Goal: Information Seeking & Learning: Find specific fact

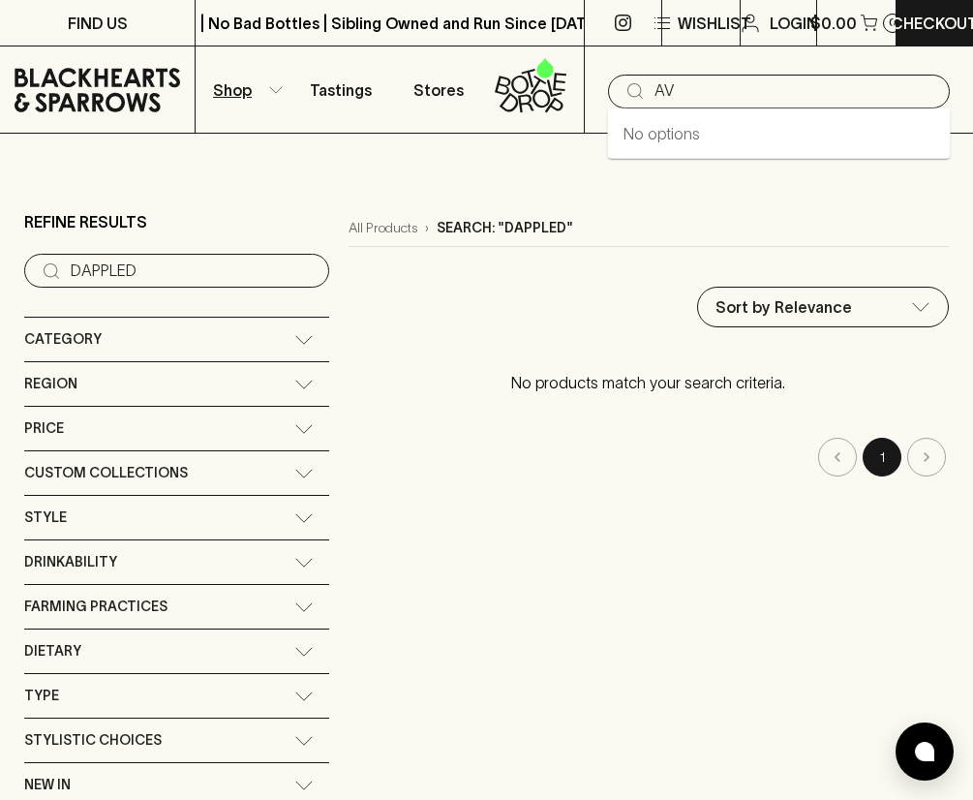
scroll to position [31, 0]
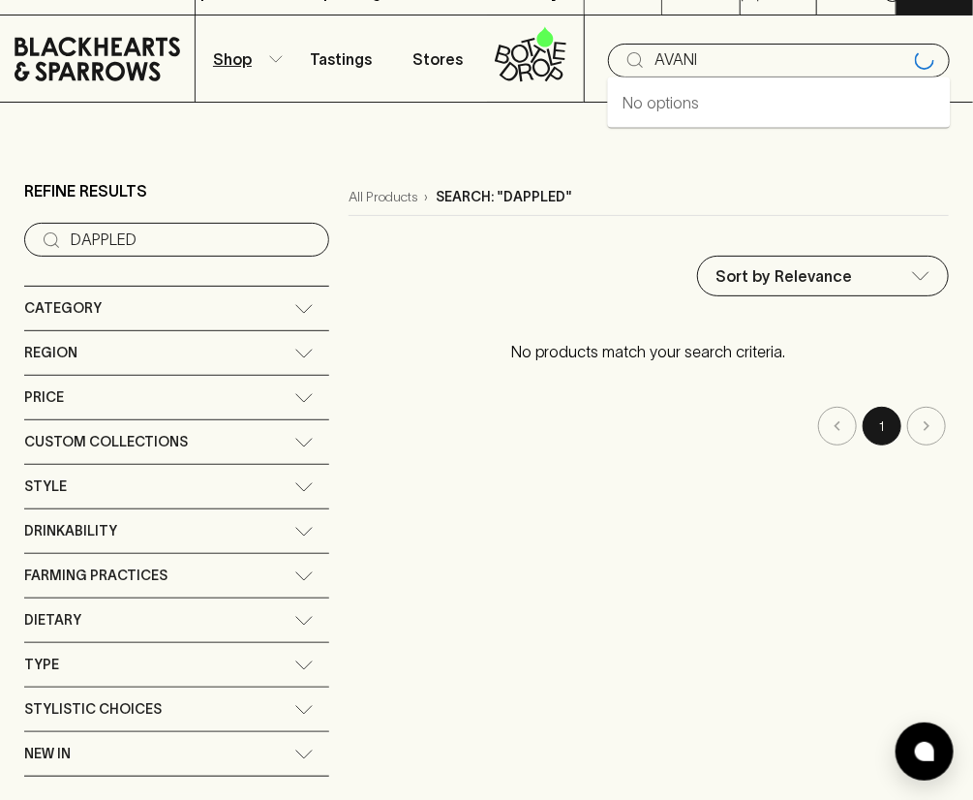
type input "AVANI"
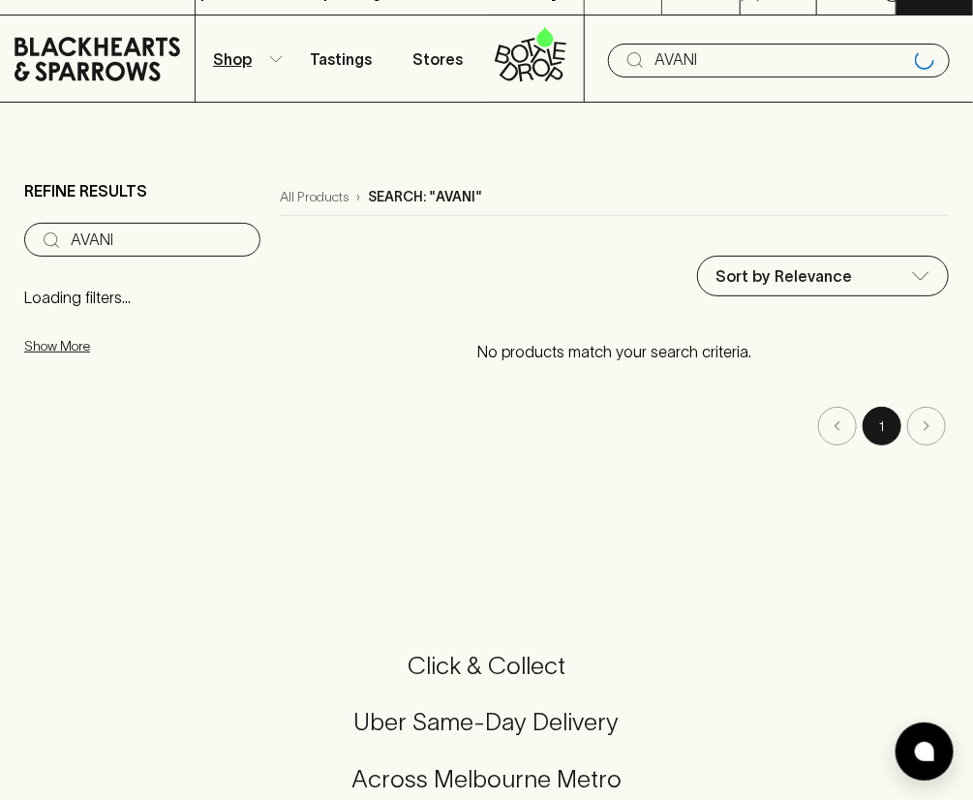
type input "AVANI"
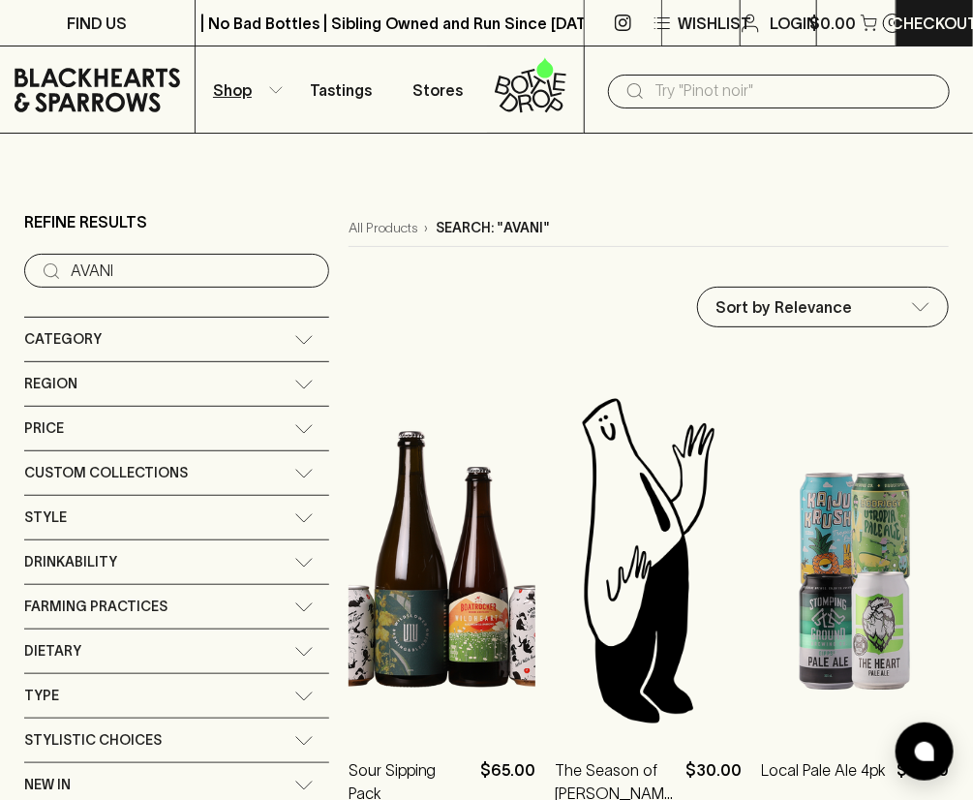
click at [703, 93] on input "text" at bounding box center [794, 91] width 280 height 31
click at [704, 85] on input "text" at bounding box center [794, 91] width 280 height 31
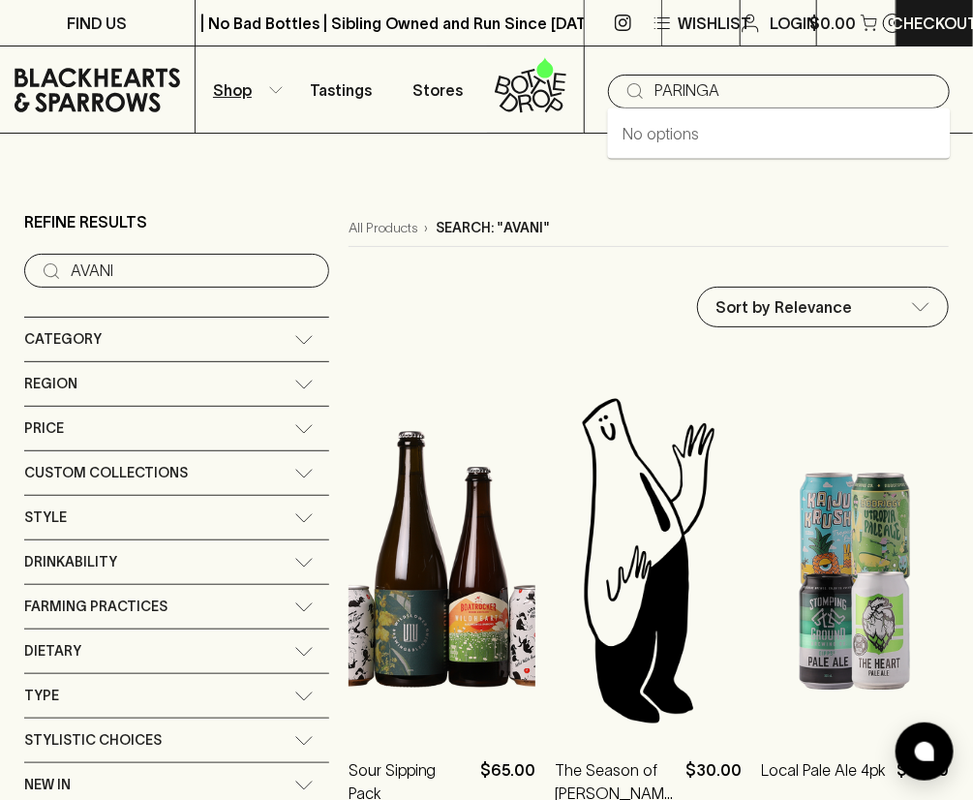
type input "PARINGA"
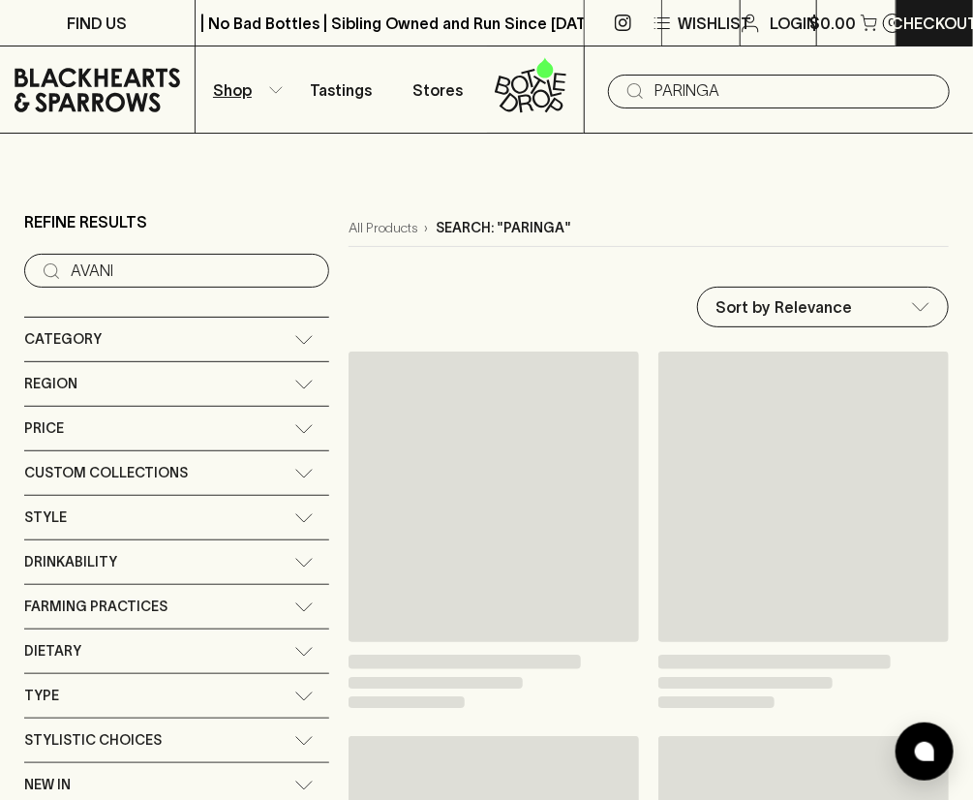
type input "PARINGA"
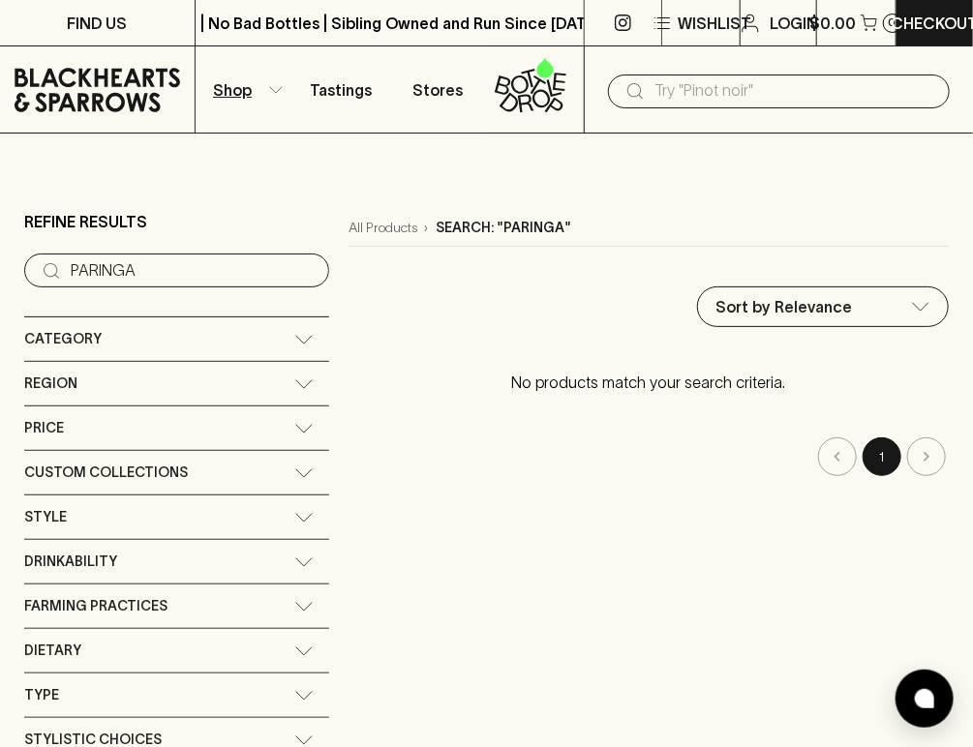
click at [720, 89] on input "text" at bounding box center [794, 91] width 280 height 31
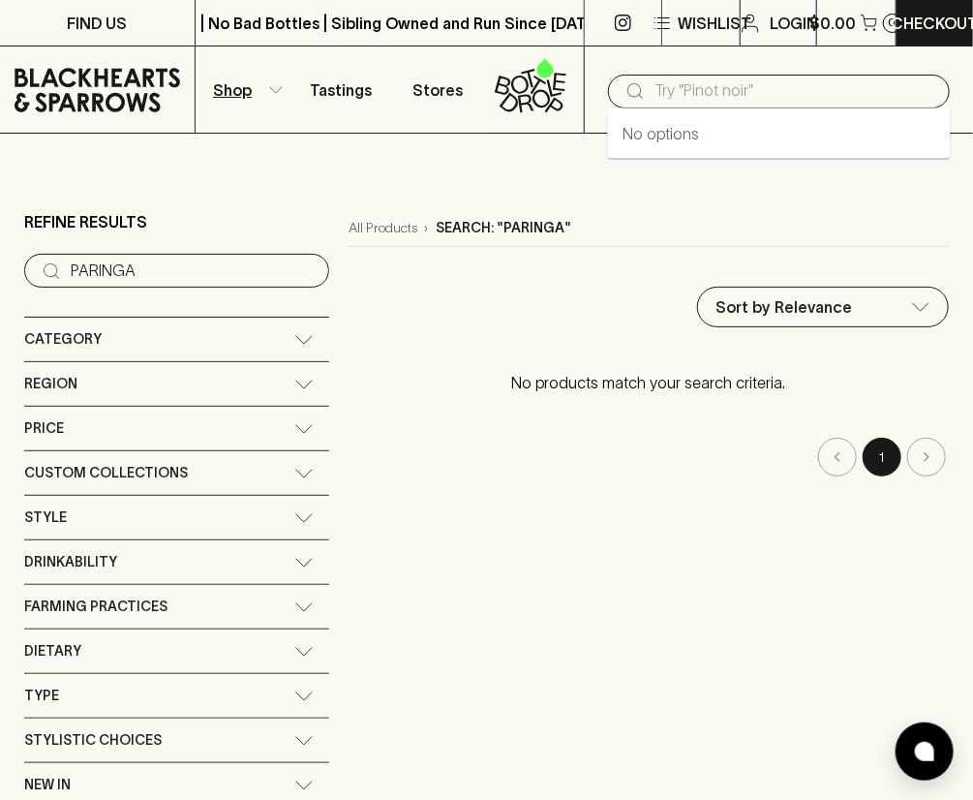
paste input "[PERSON_NAME]"
type input "[PERSON_NAME]"
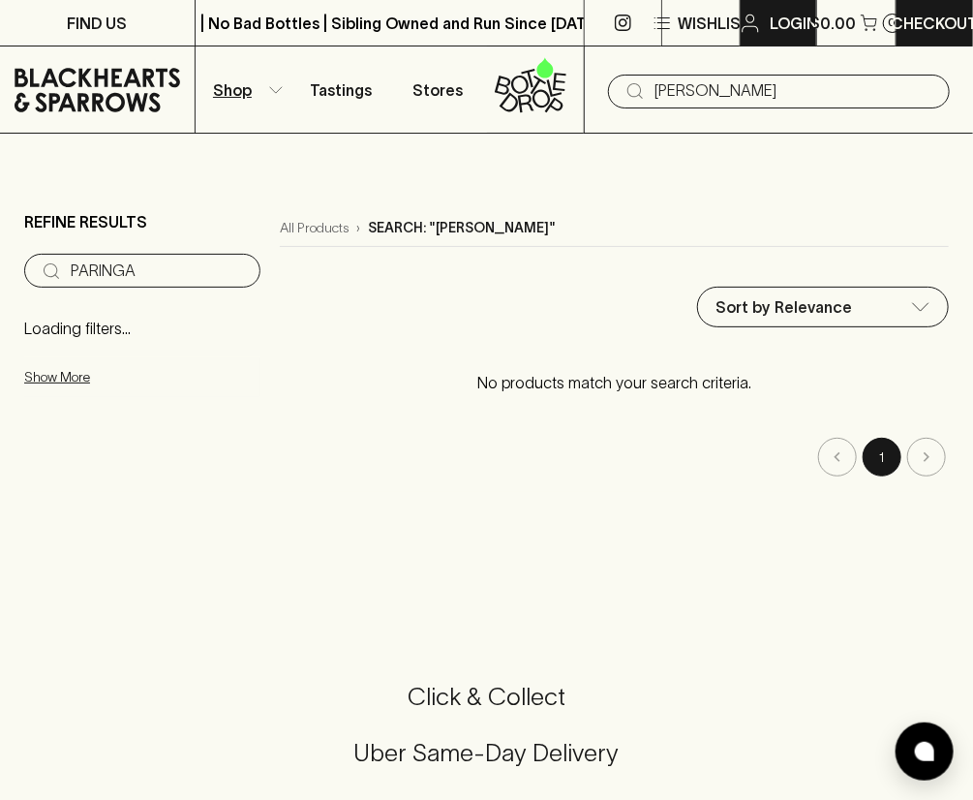
type input "[PERSON_NAME]"
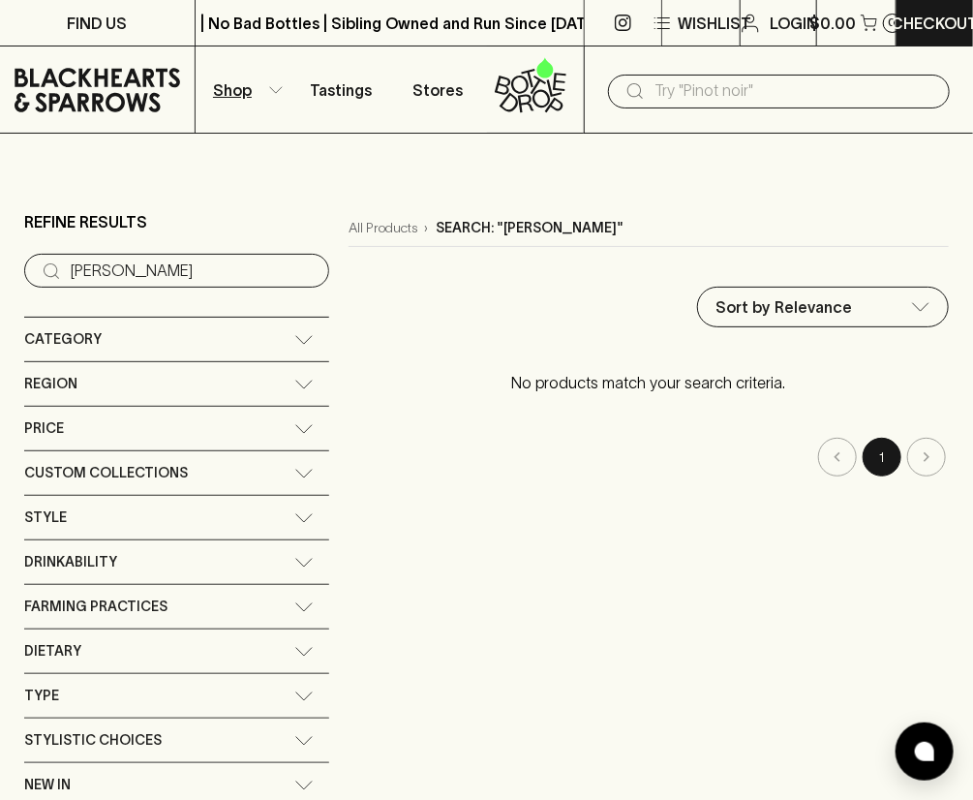
click at [668, 92] on input "text" at bounding box center [794, 91] width 280 height 31
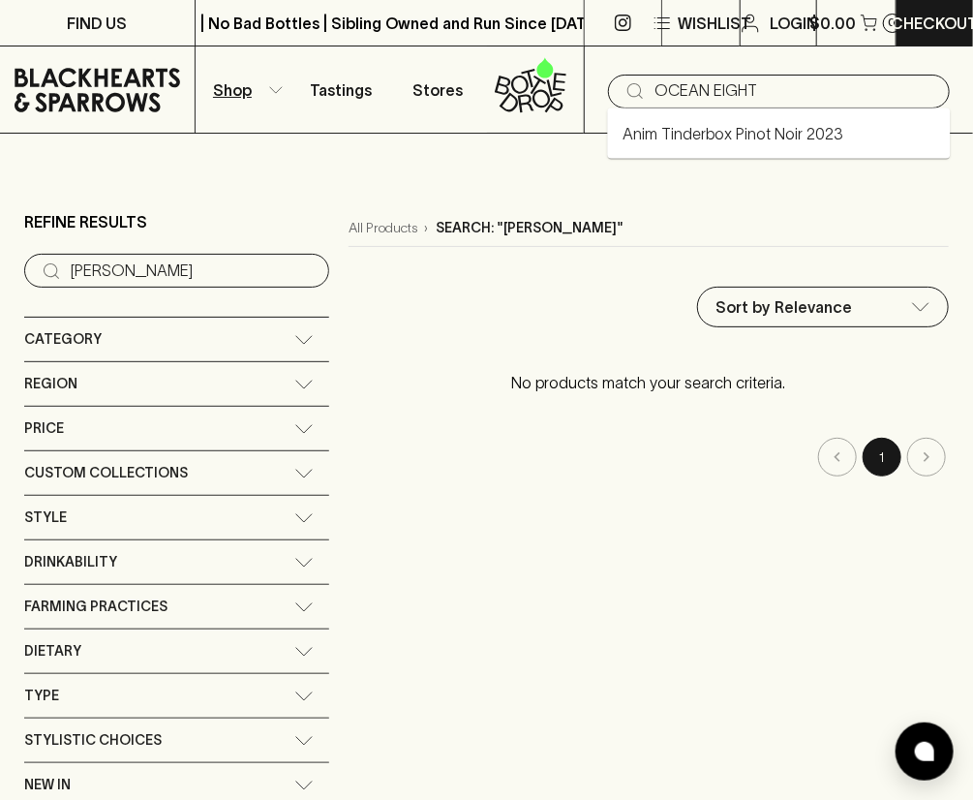
type input "Anim Tinderbox Pinot Noir 2023"
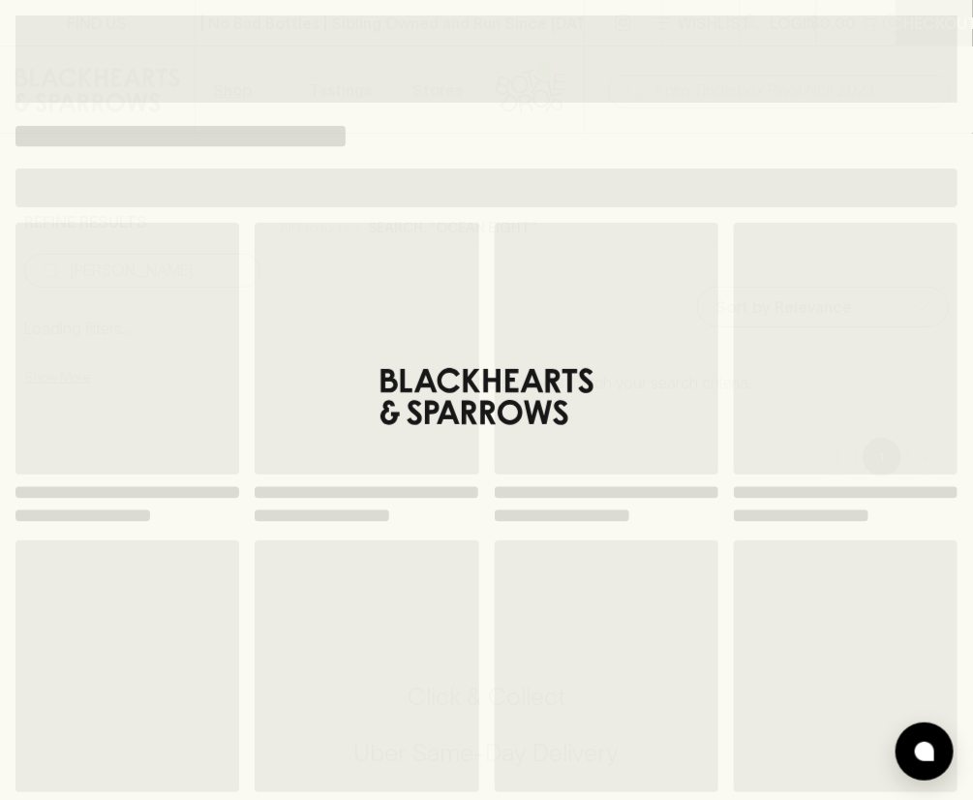
type input "OCEAN EIGHT"
type input "Anim Tinderbox Pinot Noir 2023"
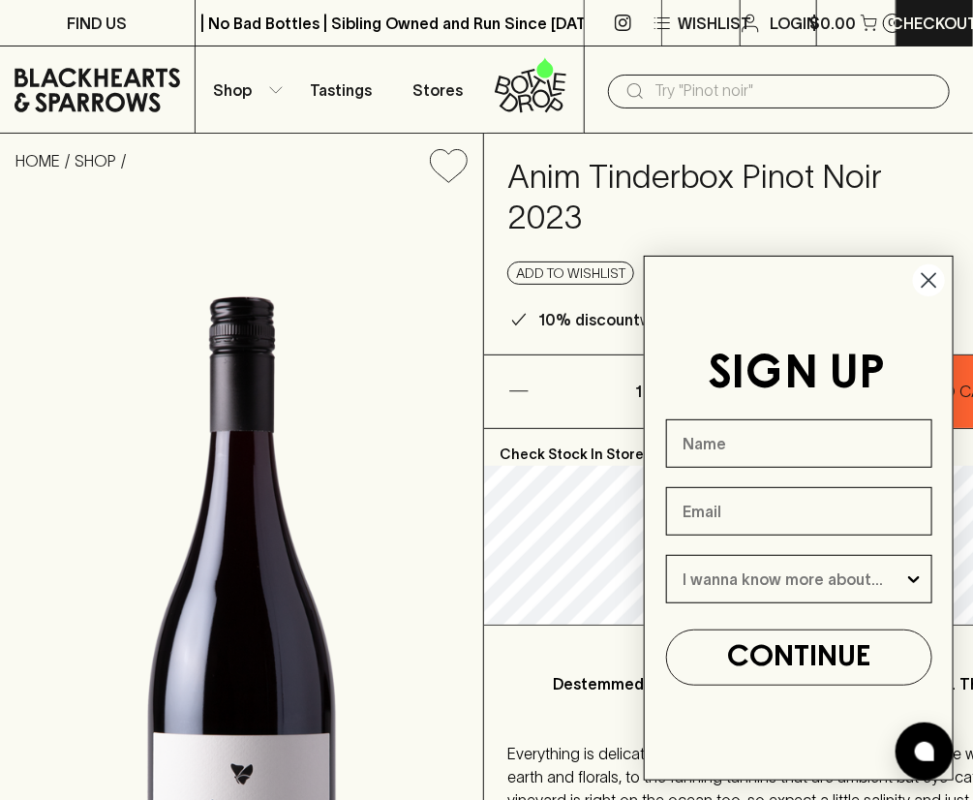
scroll to position [325, 0]
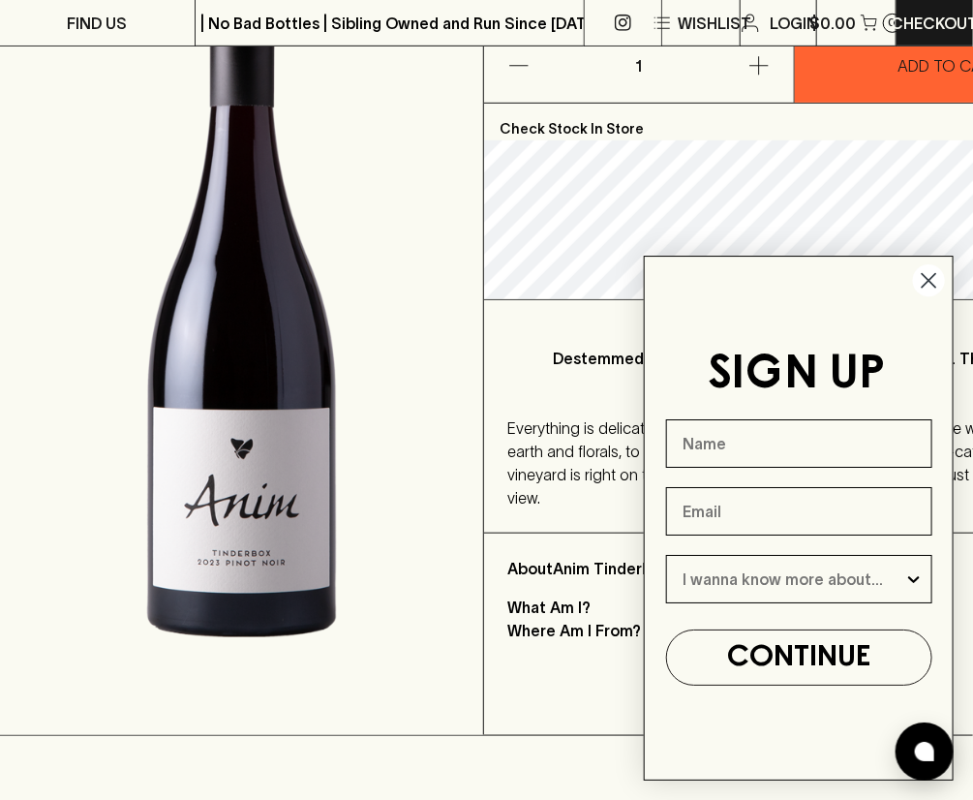
click at [932, 276] on circle "Close dialog" at bounding box center [929, 280] width 32 height 32
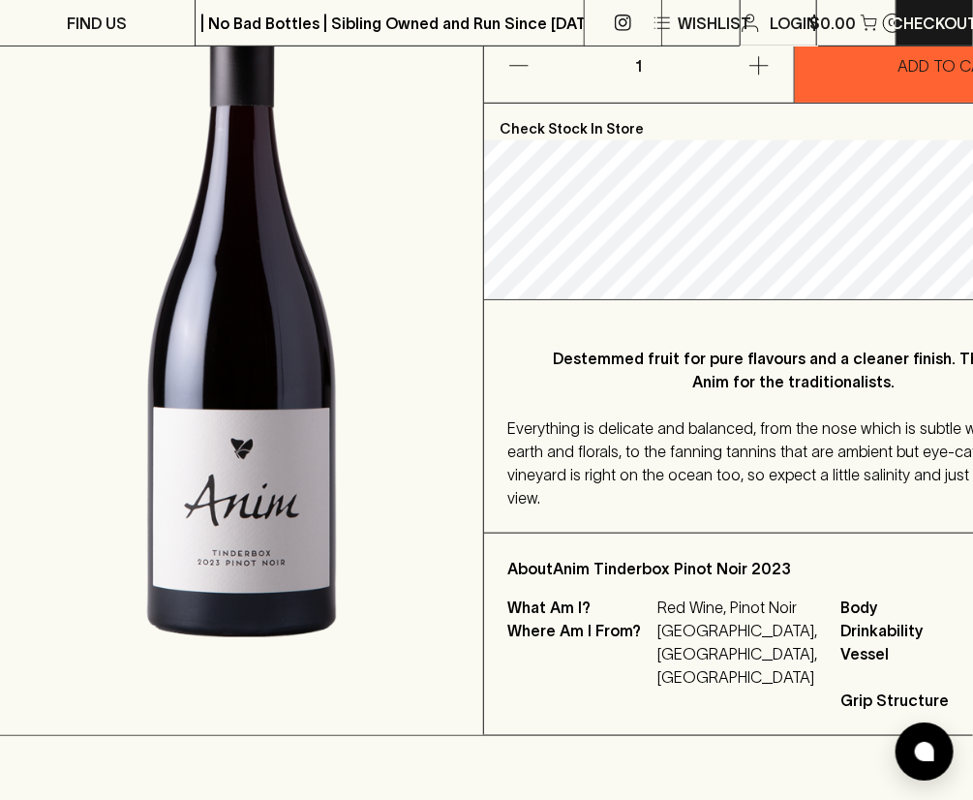
scroll to position [0, 0]
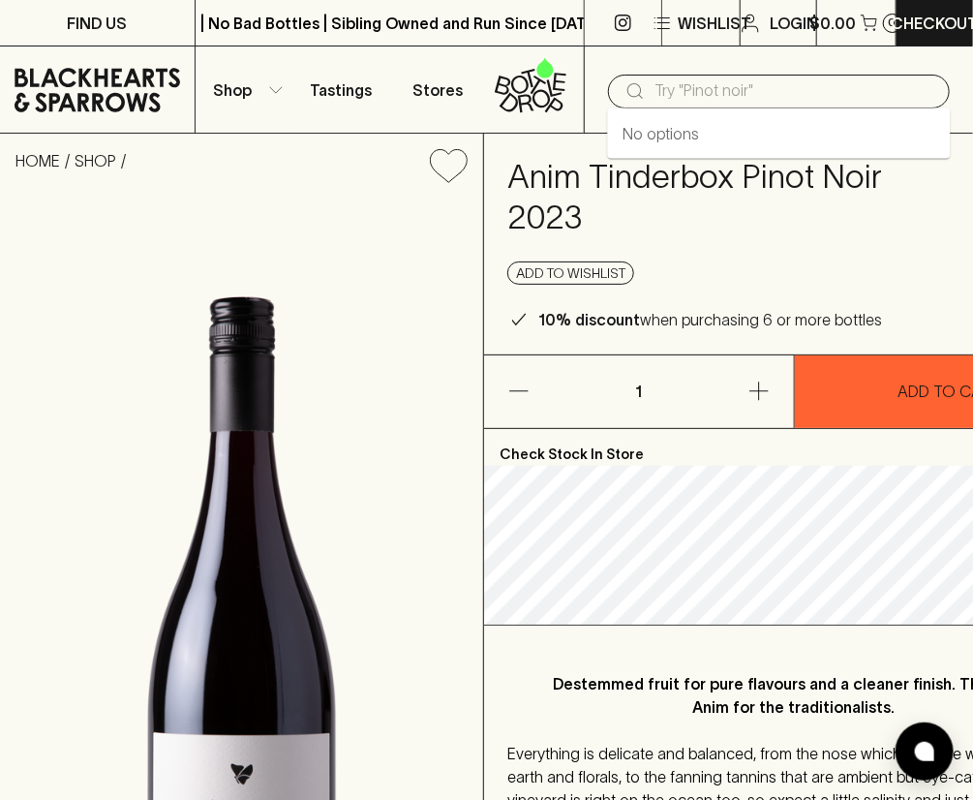
click at [812, 106] on input "text" at bounding box center [794, 91] width 280 height 31
paste input "onannon"
click at [736, 94] on input "onannon" at bounding box center [794, 91] width 280 height 31
type input "onannon"
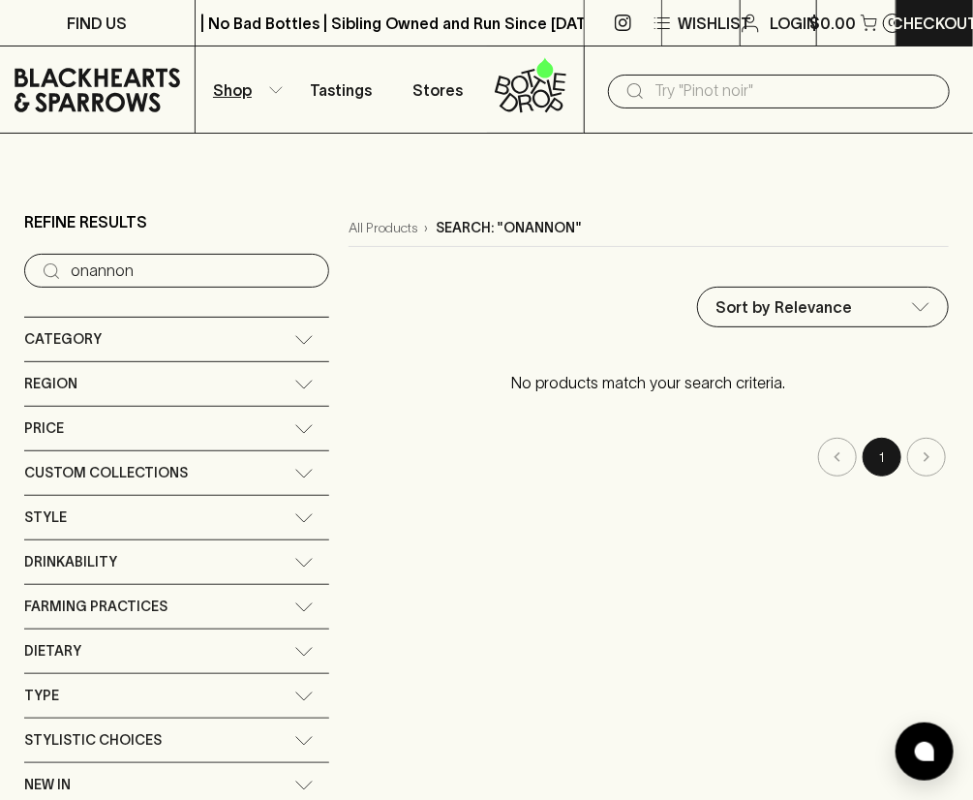
click at [721, 86] on input "text" at bounding box center [794, 91] width 280 height 31
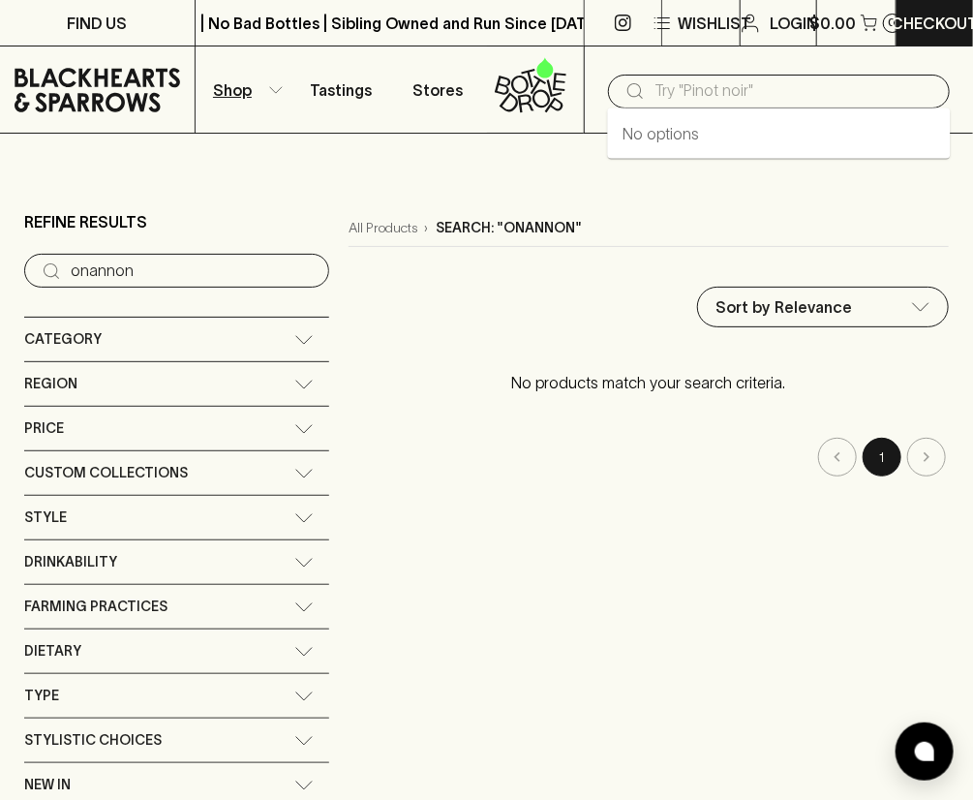
paste input "bannockburn"
type input "bannockburn"
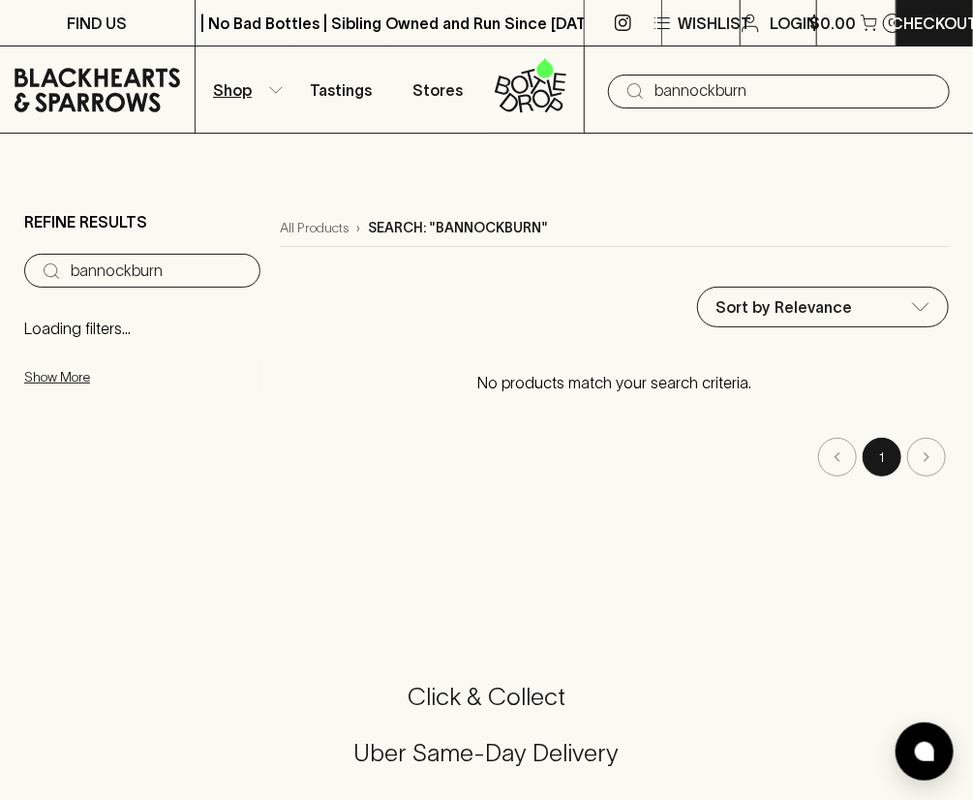
type input "bannockburn"
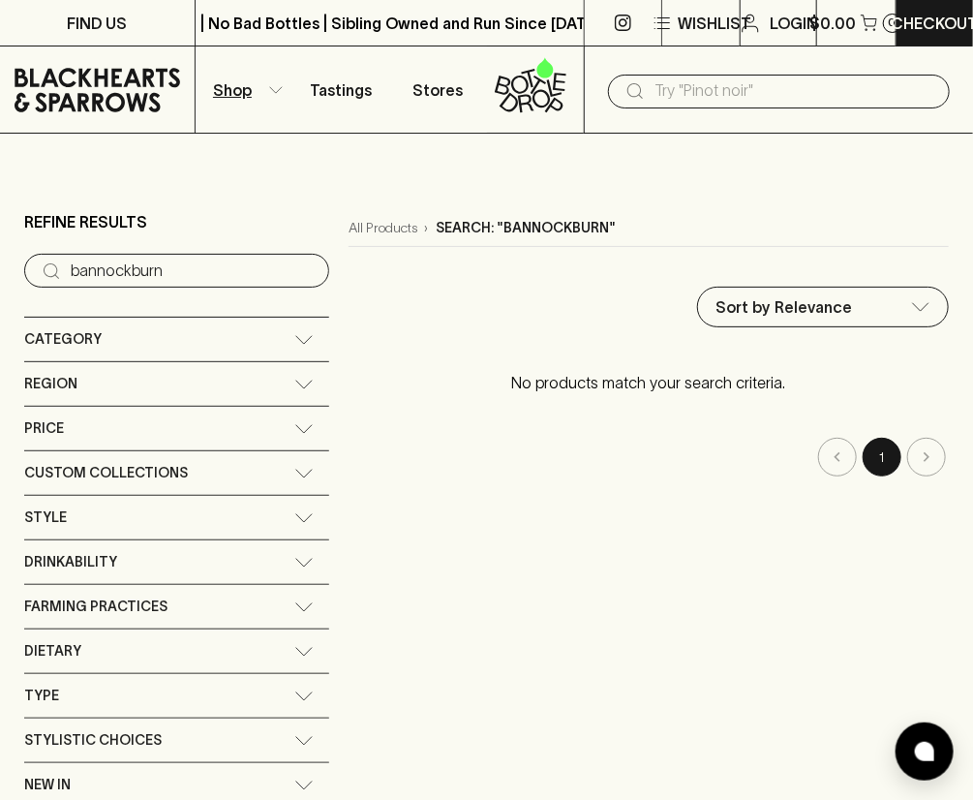
click at [692, 97] on input "text" at bounding box center [794, 91] width 280 height 31
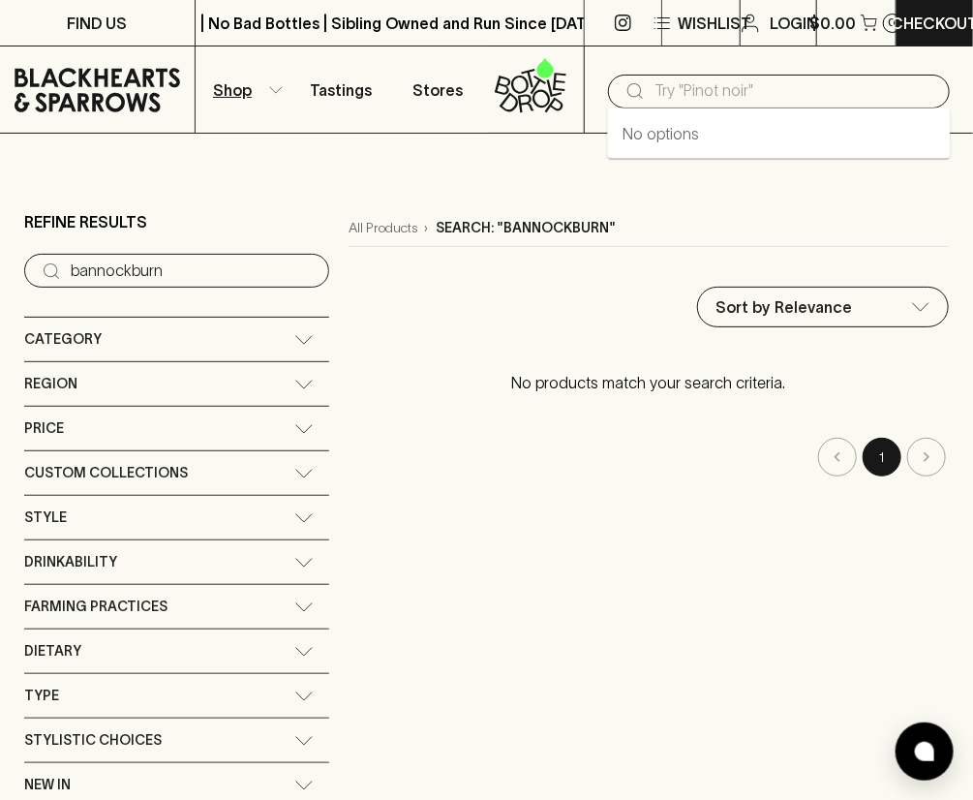
paste input "by [PERSON_NAME]"
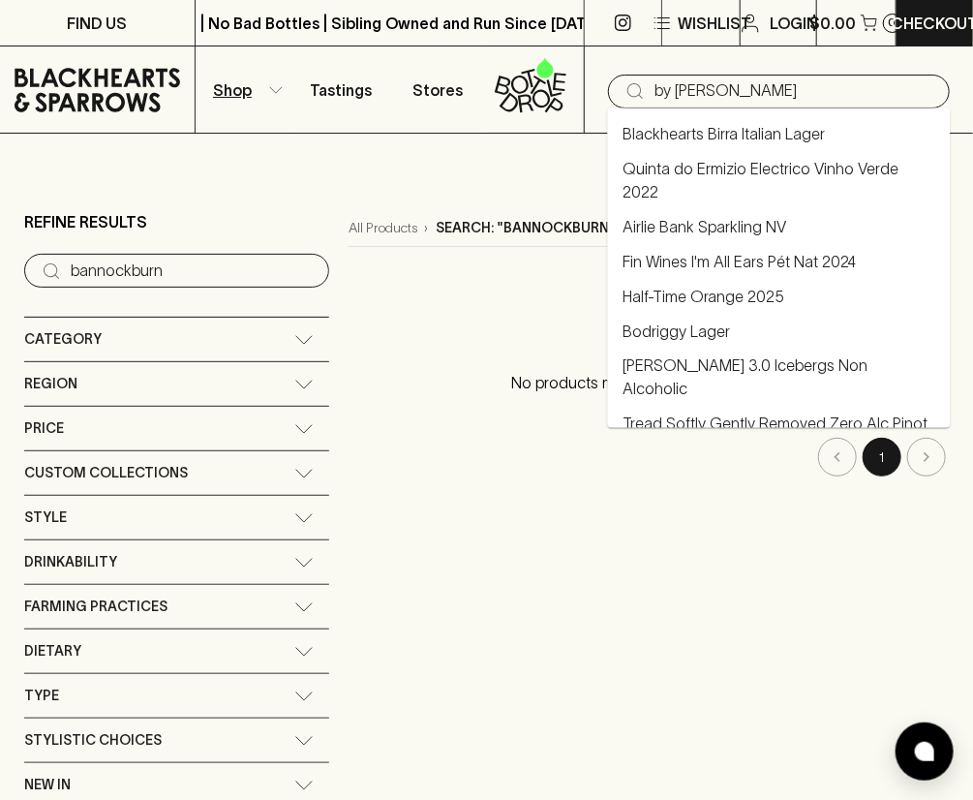
type input "Blackhearts Birra Italian Lager"
type input "by [PERSON_NAME]"
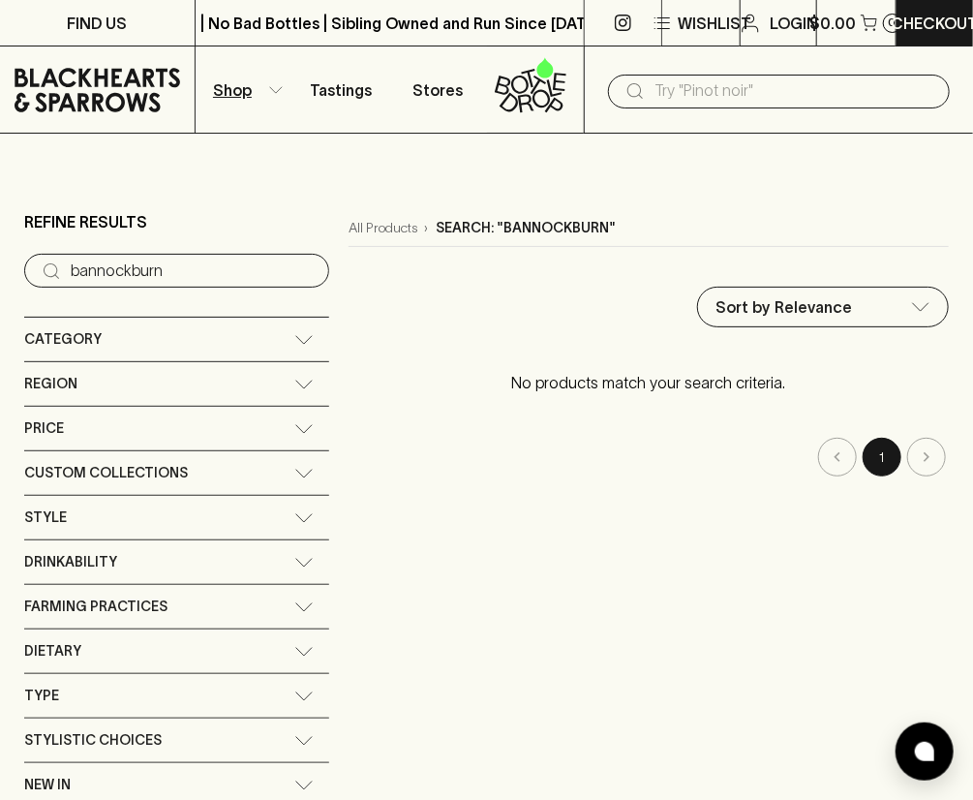
click at [779, 91] on input "text" at bounding box center [794, 91] width 280 height 31
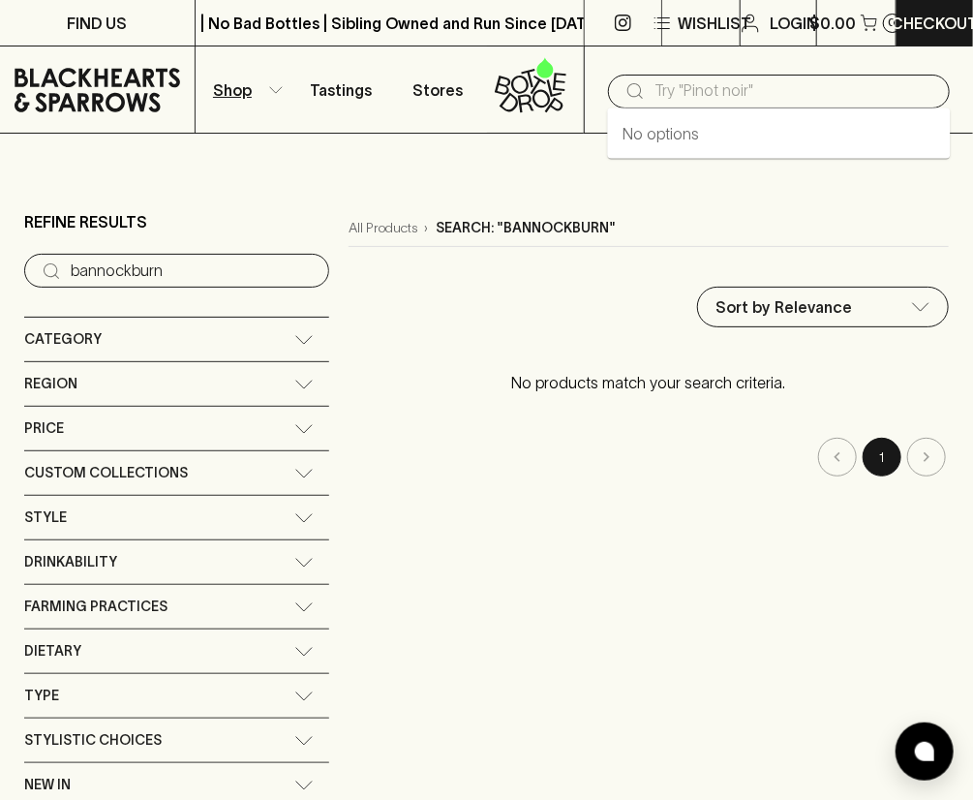
paste input "by [PERSON_NAME]"
type input "by [PERSON_NAME]"
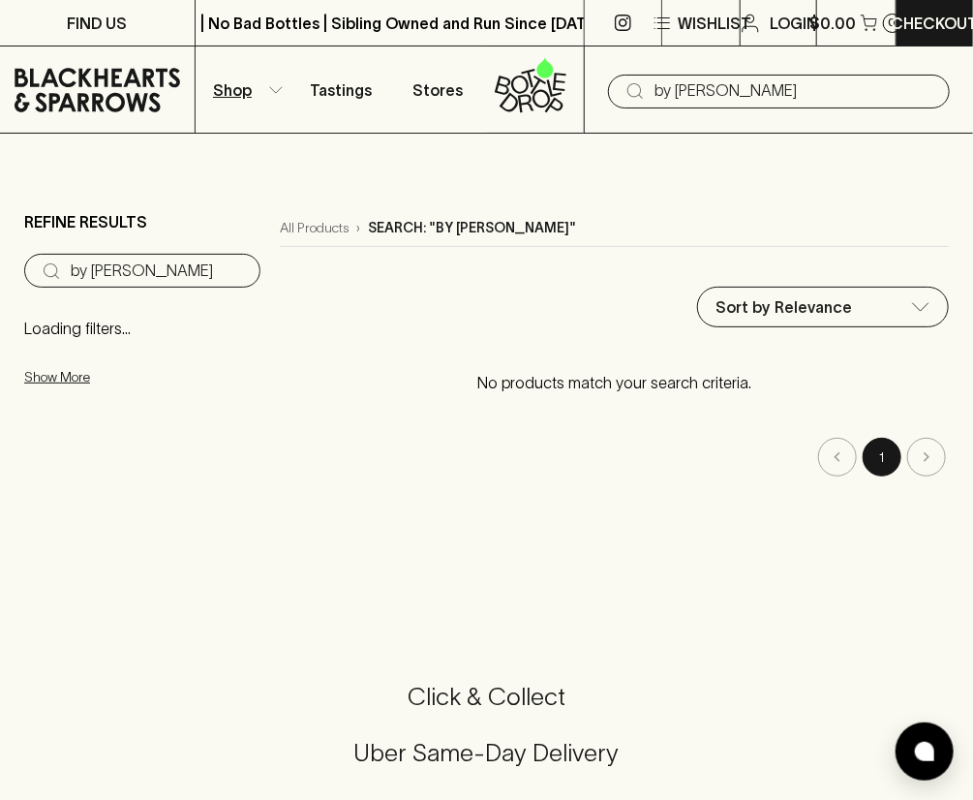
type input "by [PERSON_NAME]"
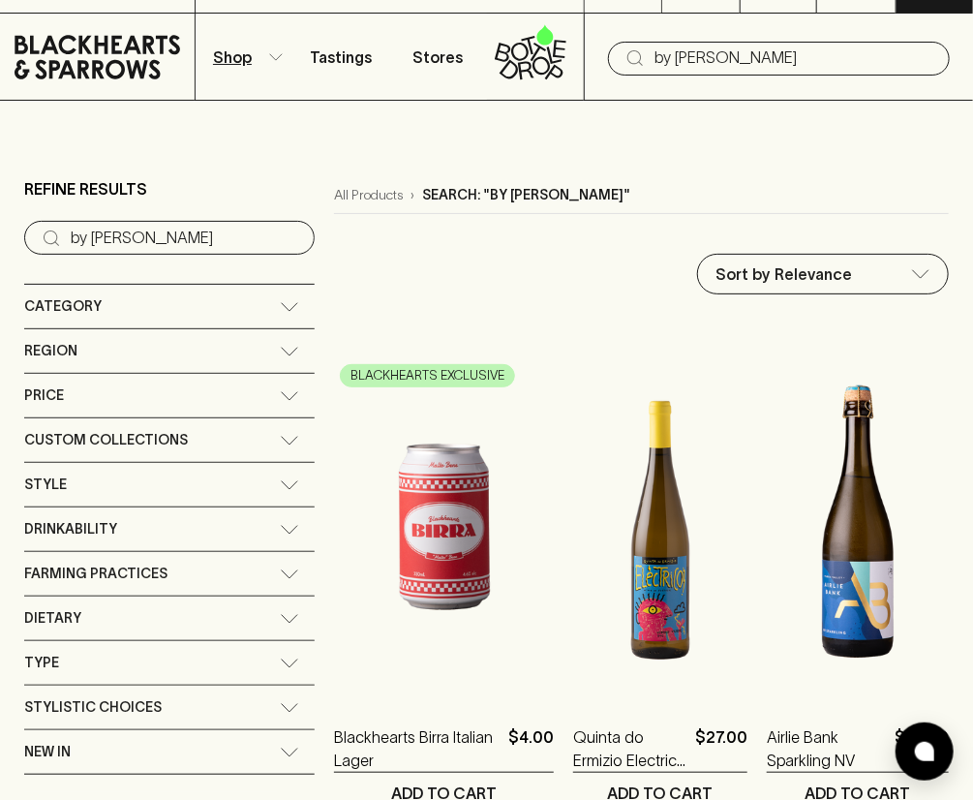
scroll to position [33, 0]
click at [677, 49] on input "text" at bounding box center [794, 58] width 280 height 31
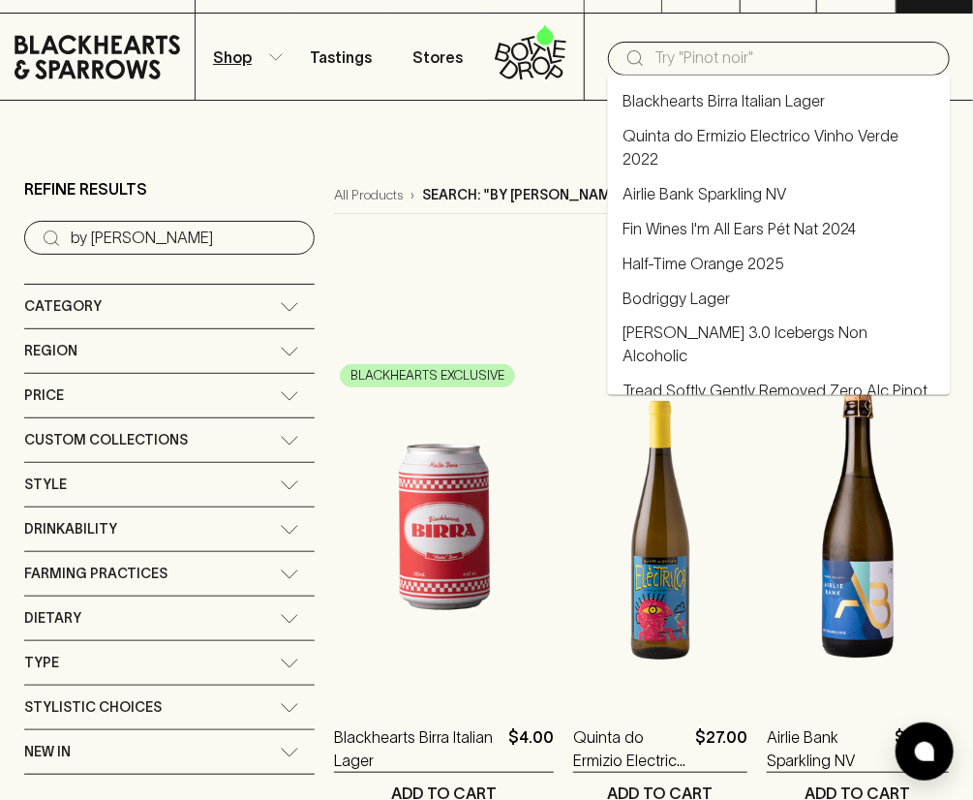
paste input "lethbridge"
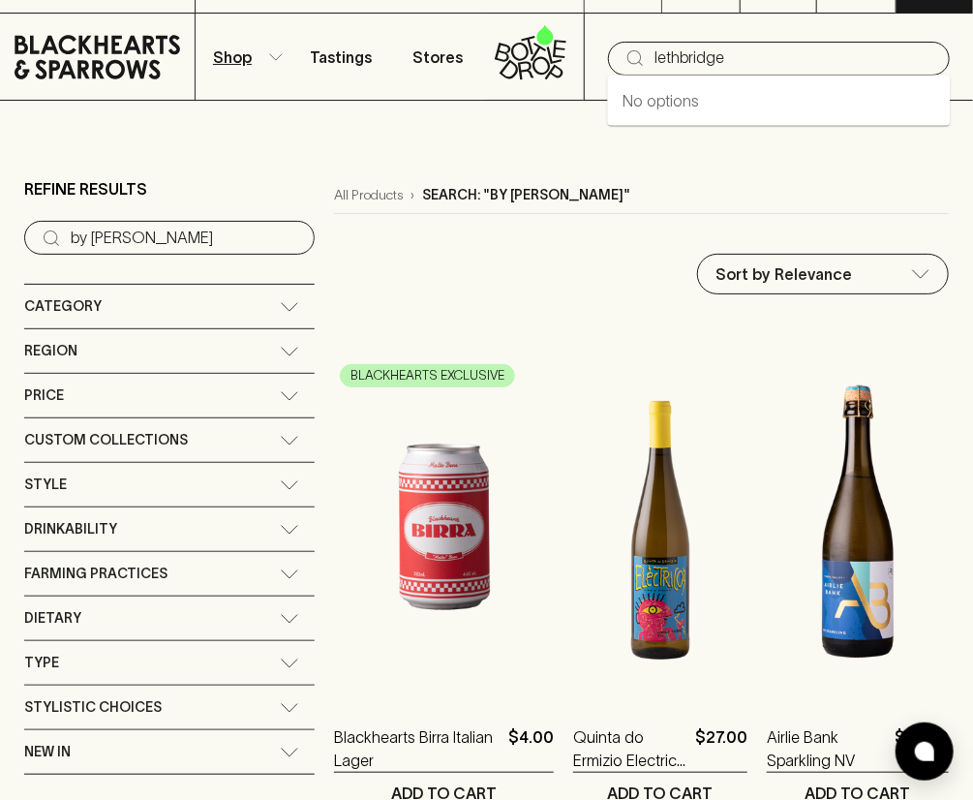
type input "lethbridge"
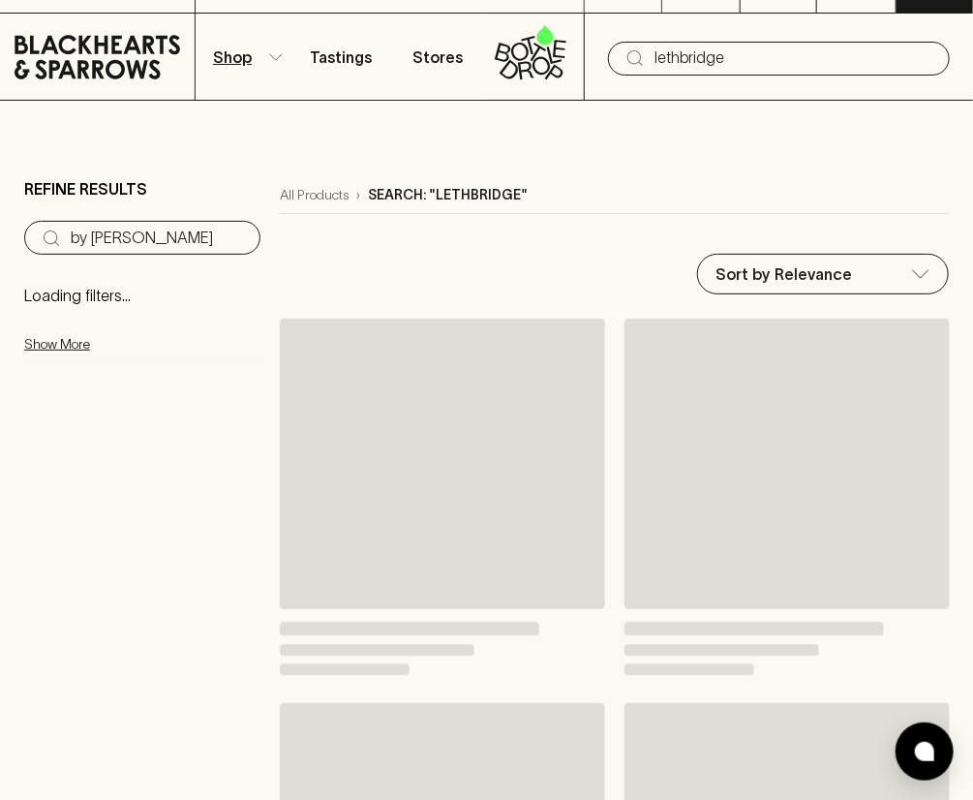
type input "lethbridge"
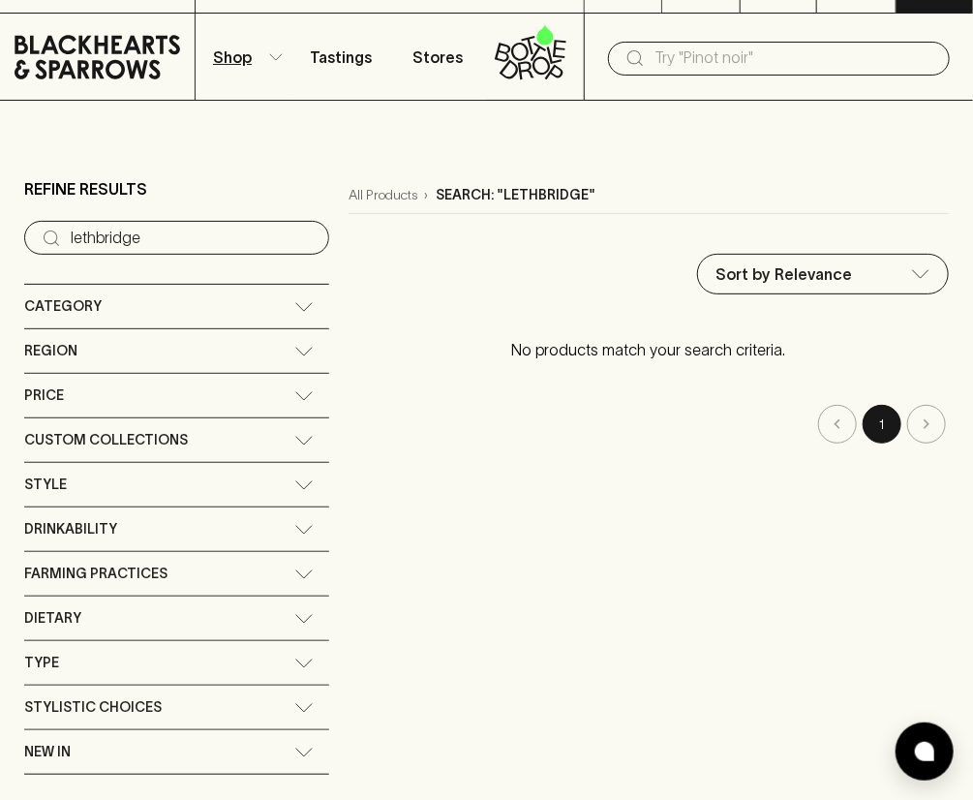
click at [676, 61] on input "text" at bounding box center [794, 58] width 280 height 31
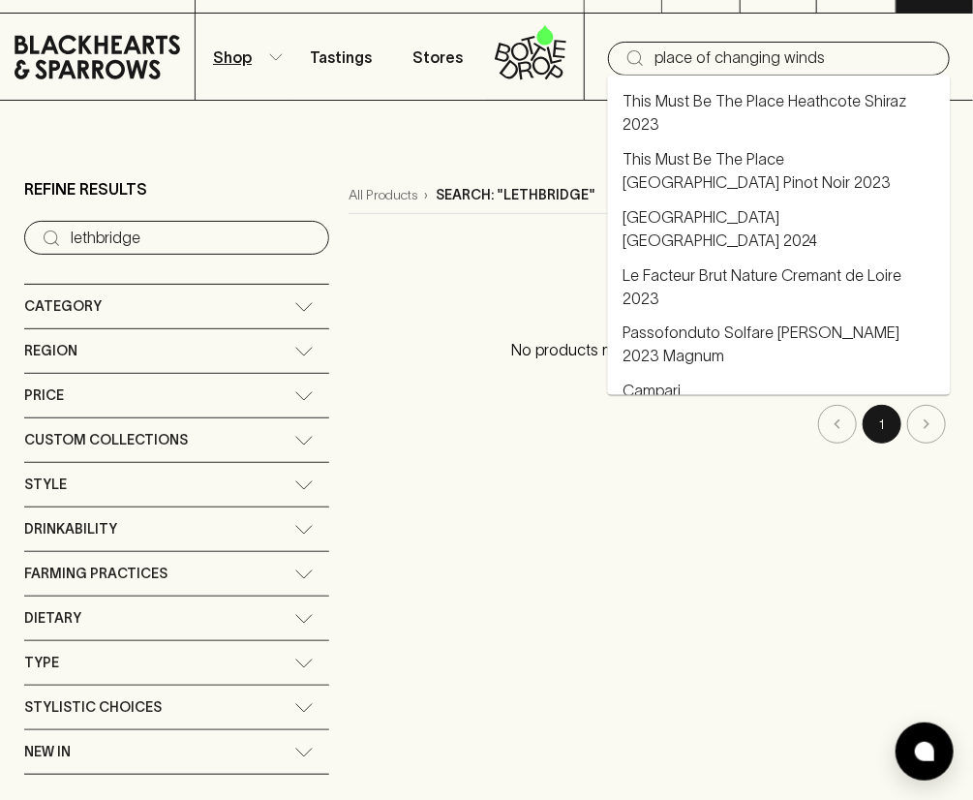
drag, startPoint x: 824, startPoint y: 61, endPoint x: 597, endPoint y: 77, distance: 227.1
click at [654, 74] on input "place of changing winds" at bounding box center [794, 58] width 280 height 31
type input "place of changing winds"
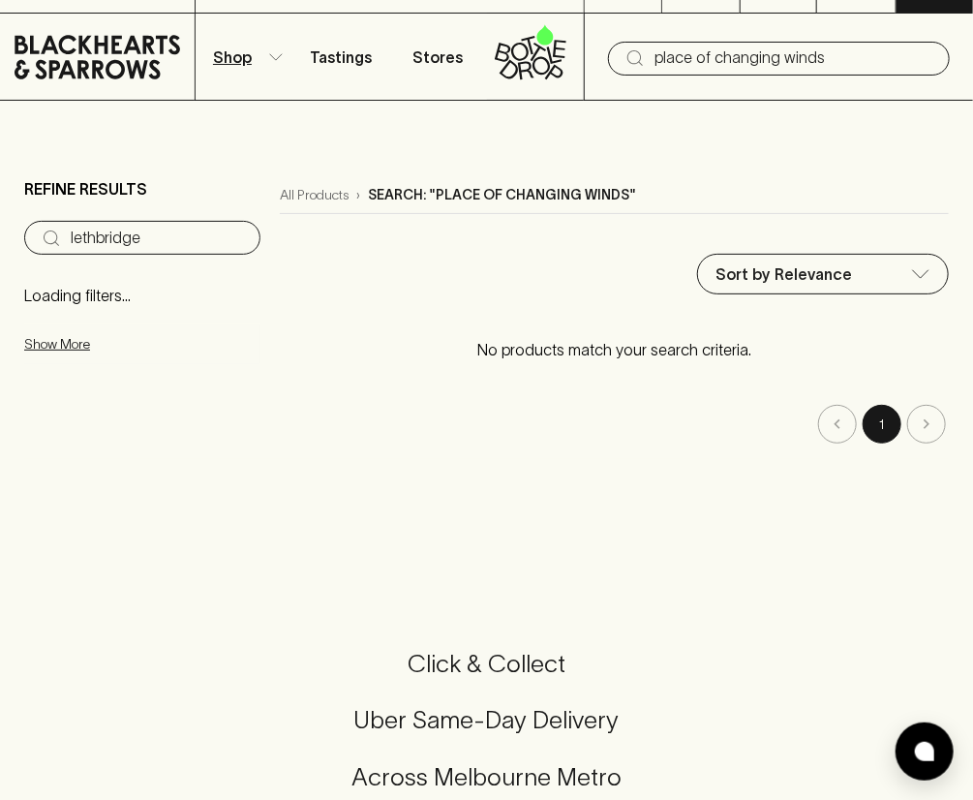
type input "place of changing winds"
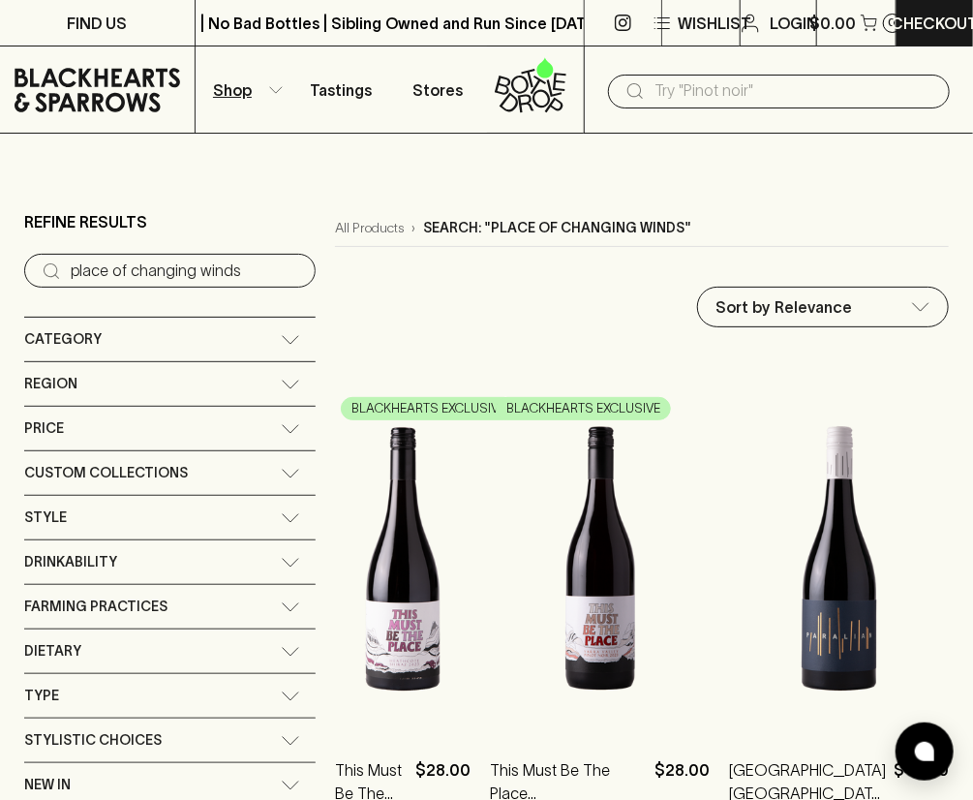
click at [698, 88] on input "text" at bounding box center [794, 91] width 280 height 31
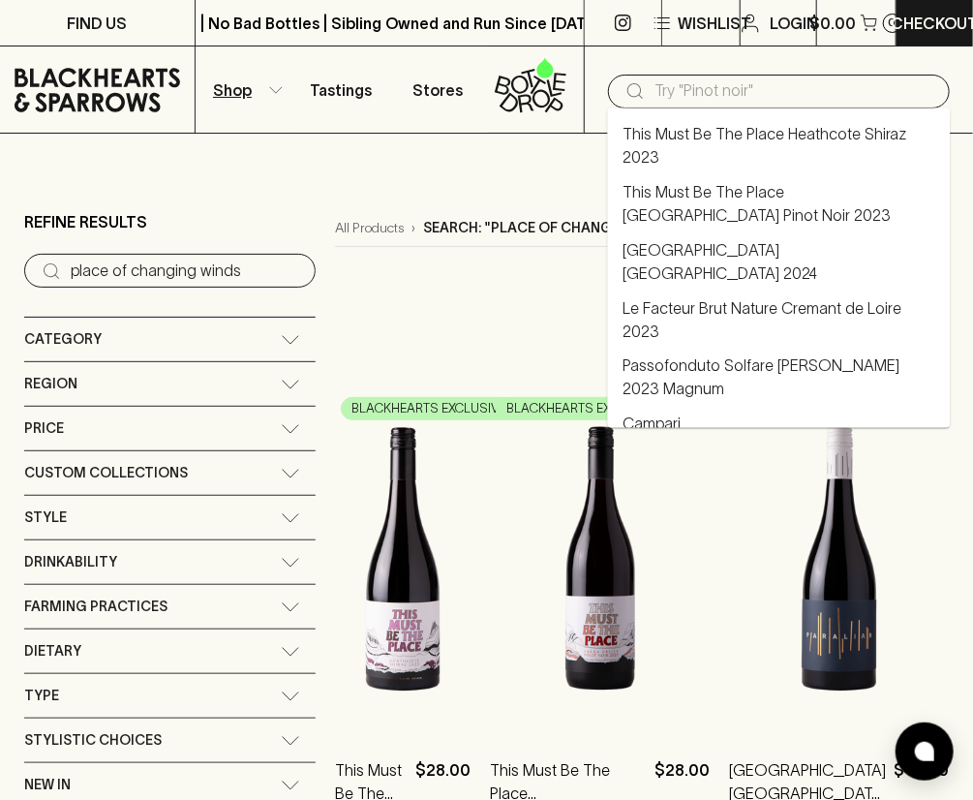
paste input "bindi"
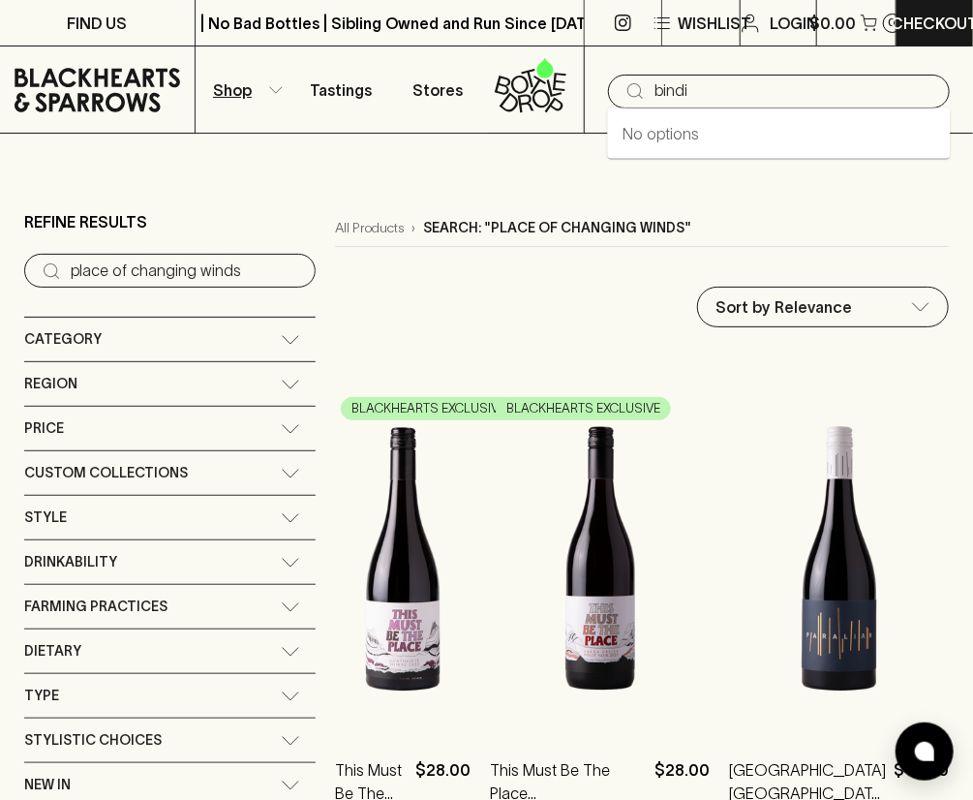
type input "bindi"
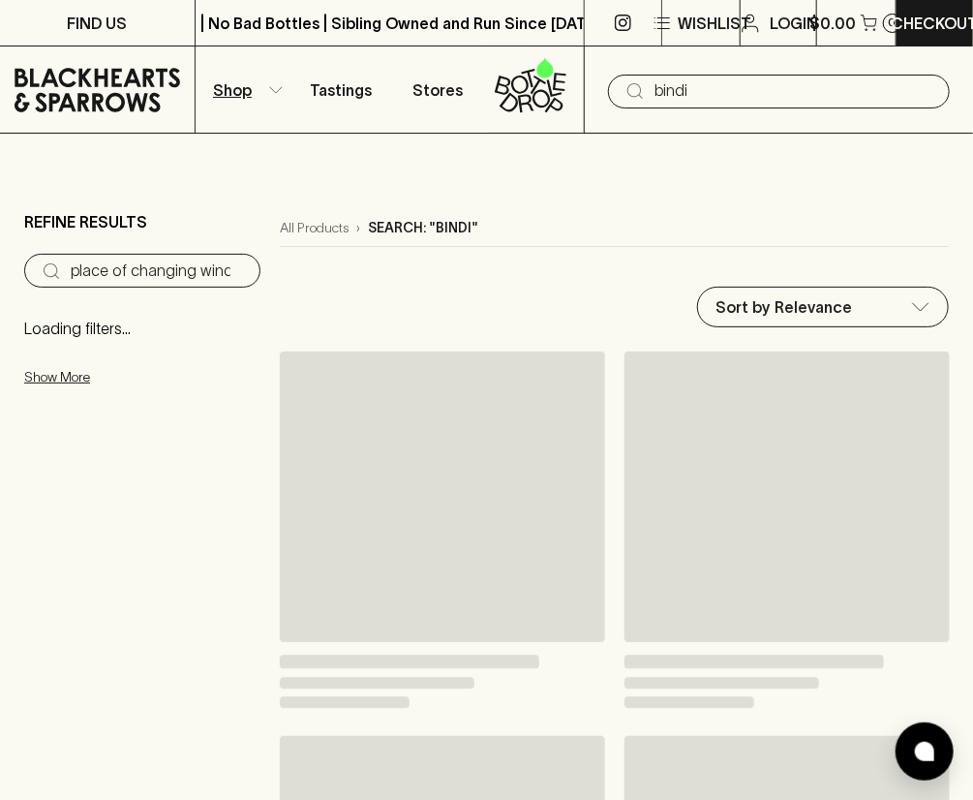
type input "bindi"
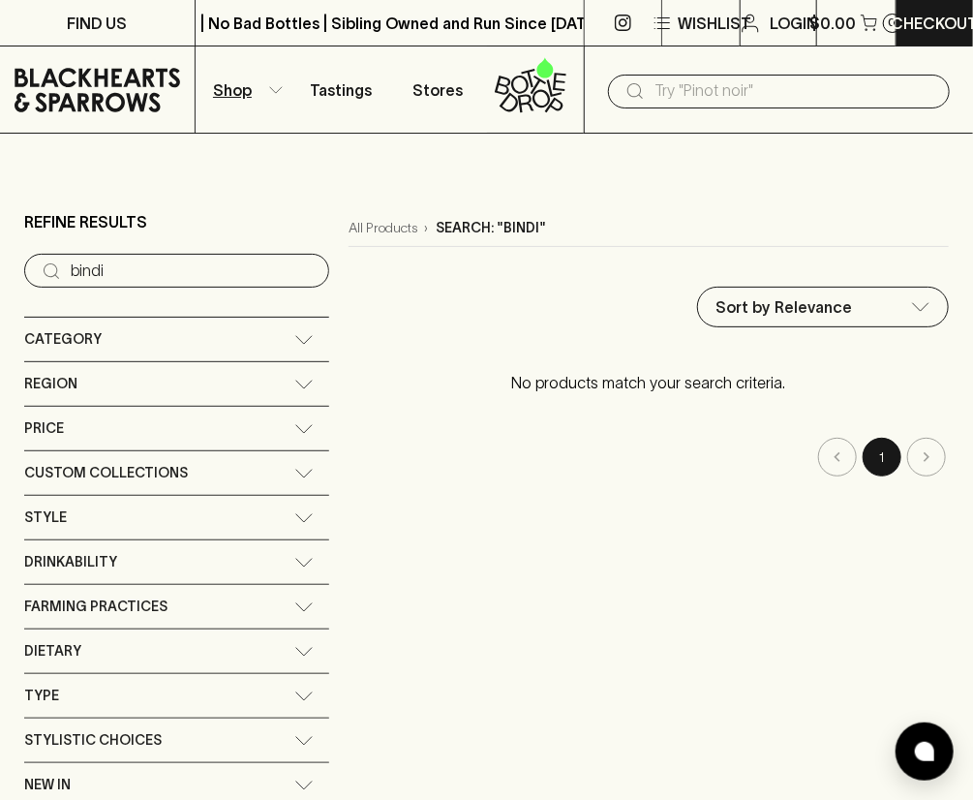
click at [681, 83] on input "text" at bounding box center [794, 91] width 280 height 31
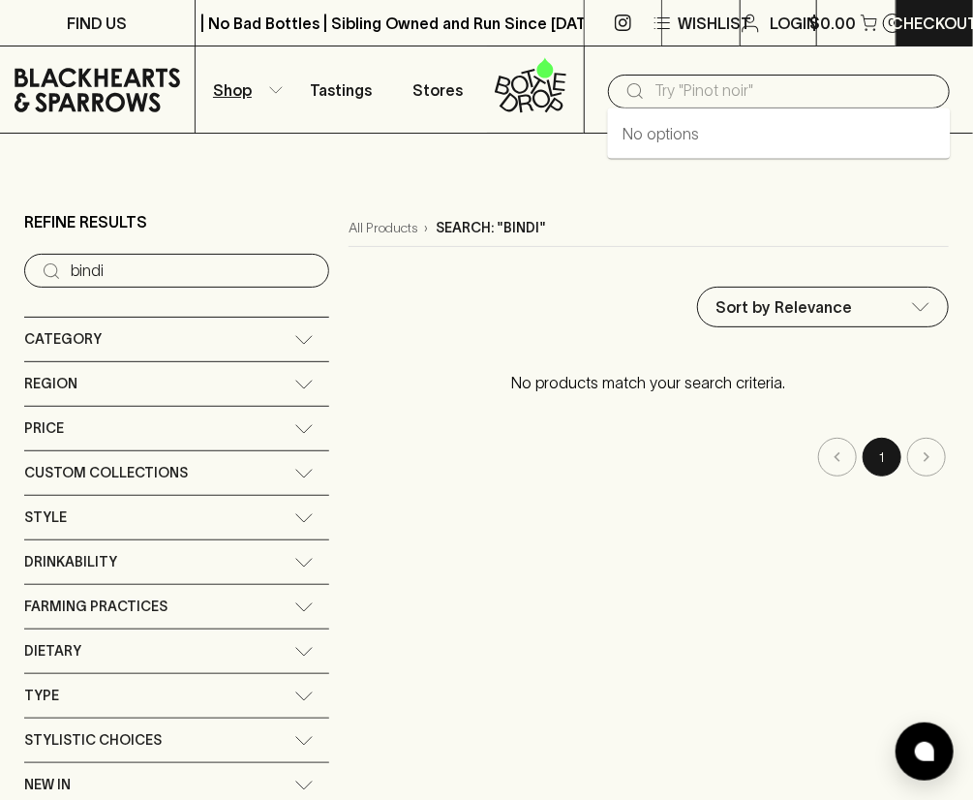
paste input "cobaw"
type input "cobaw"
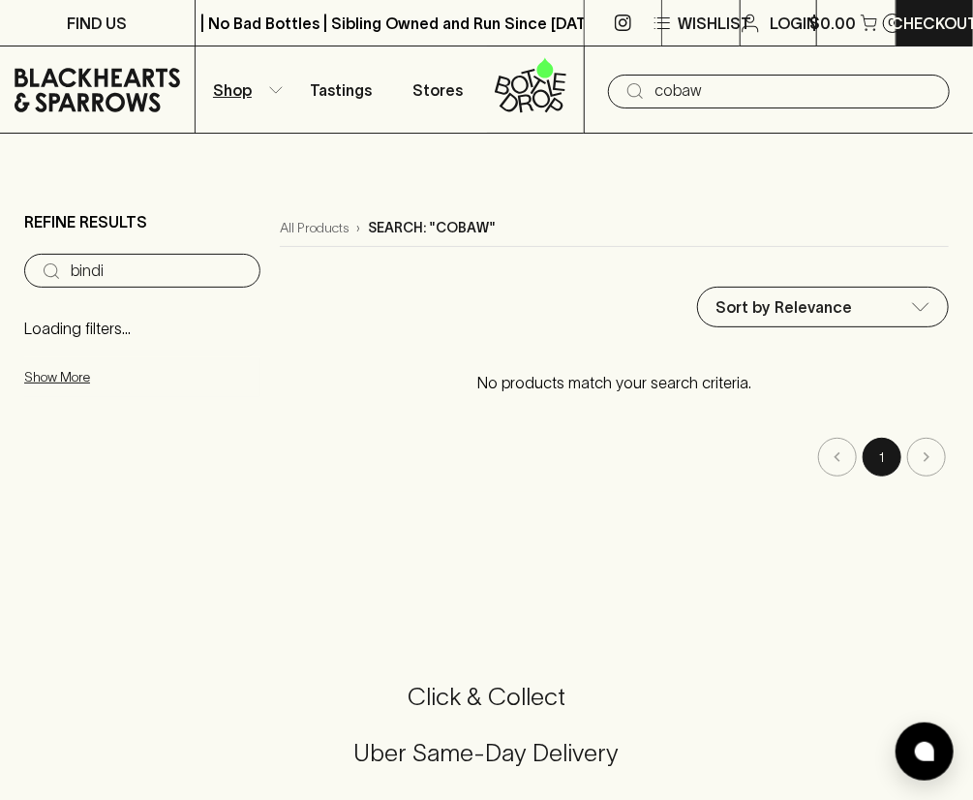
type input "cobaw"
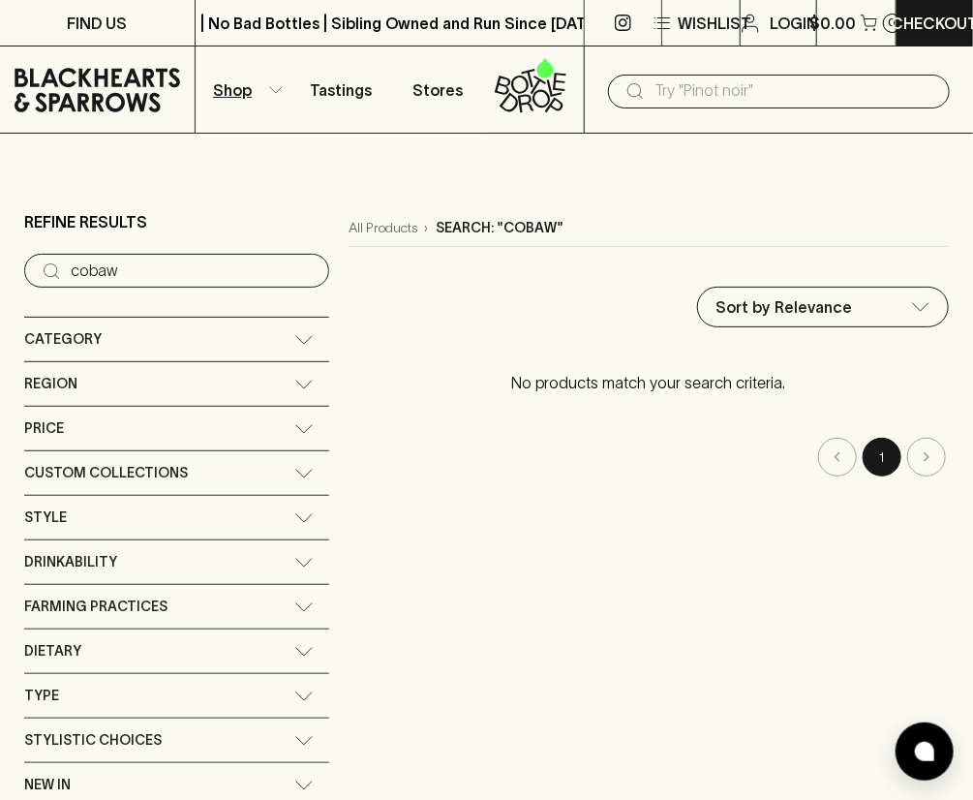
click at [769, 90] on input "text" at bounding box center [794, 91] width 280 height 31
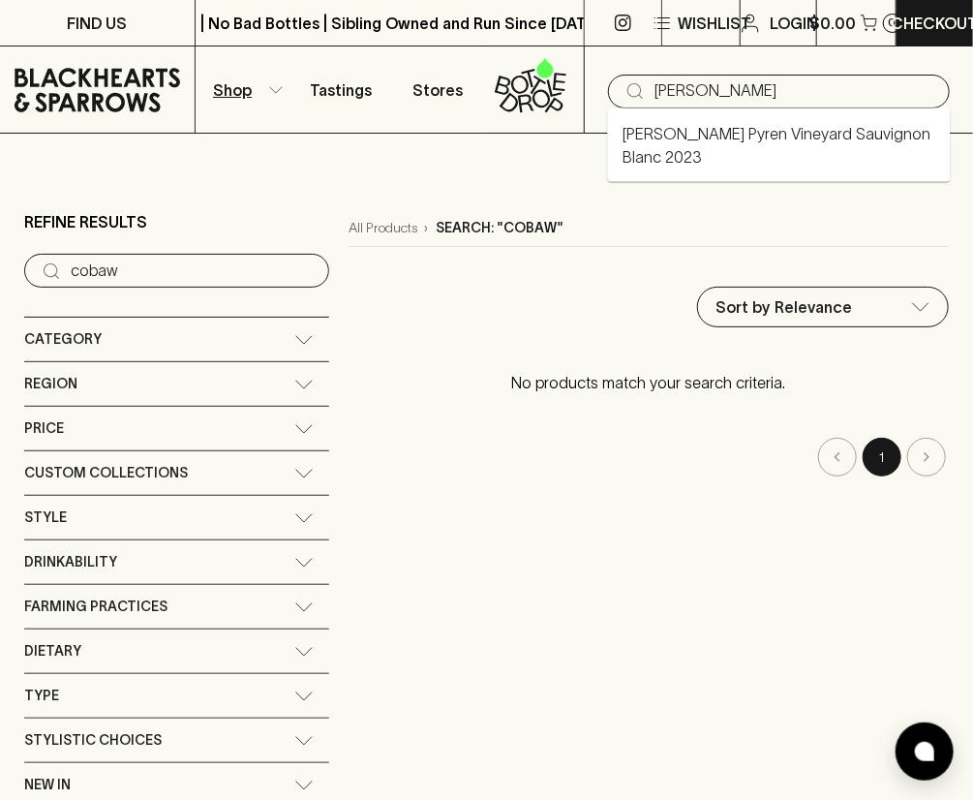
type input "[PERSON_NAME]"
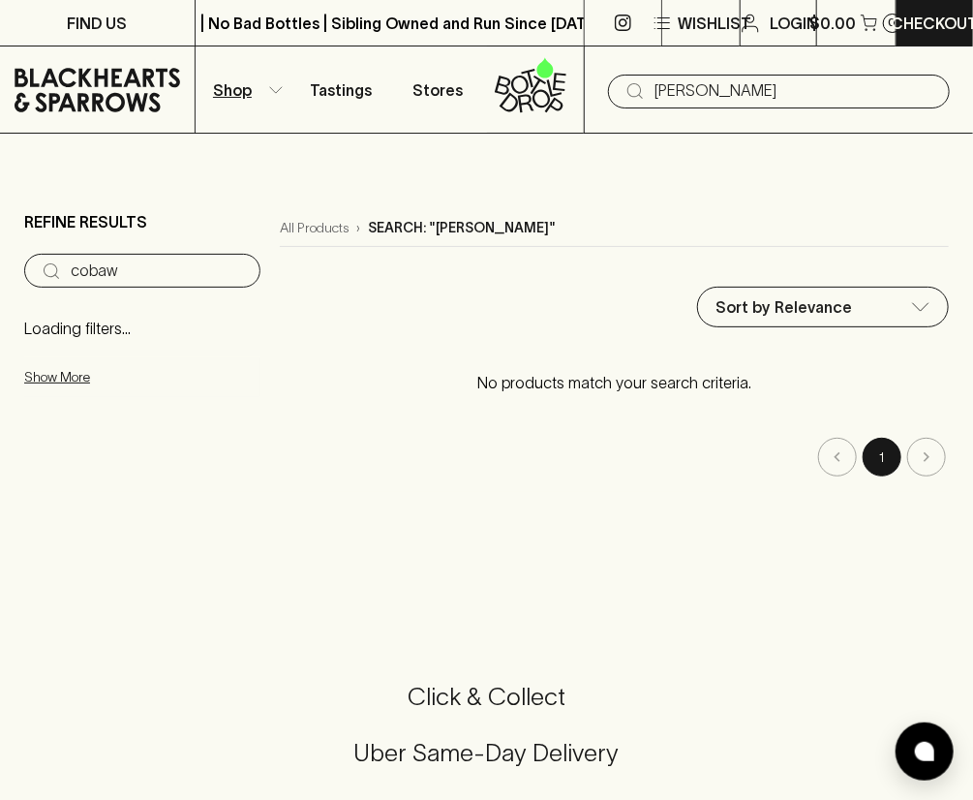
type input "[PERSON_NAME]"
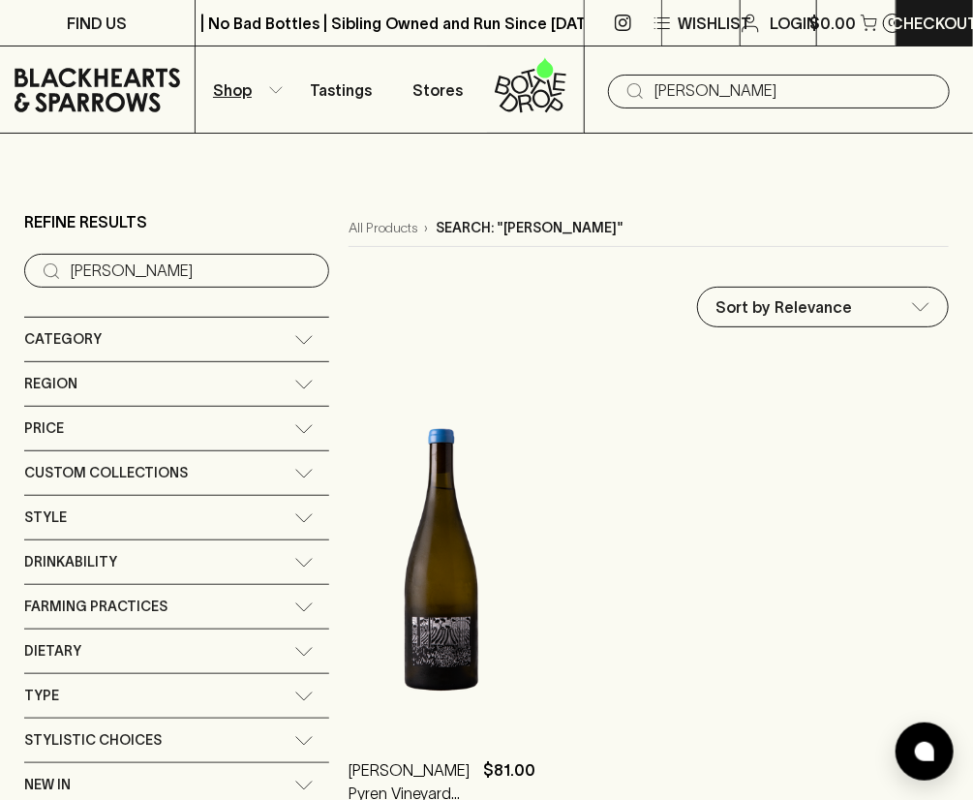
scroll to position [11, 0]
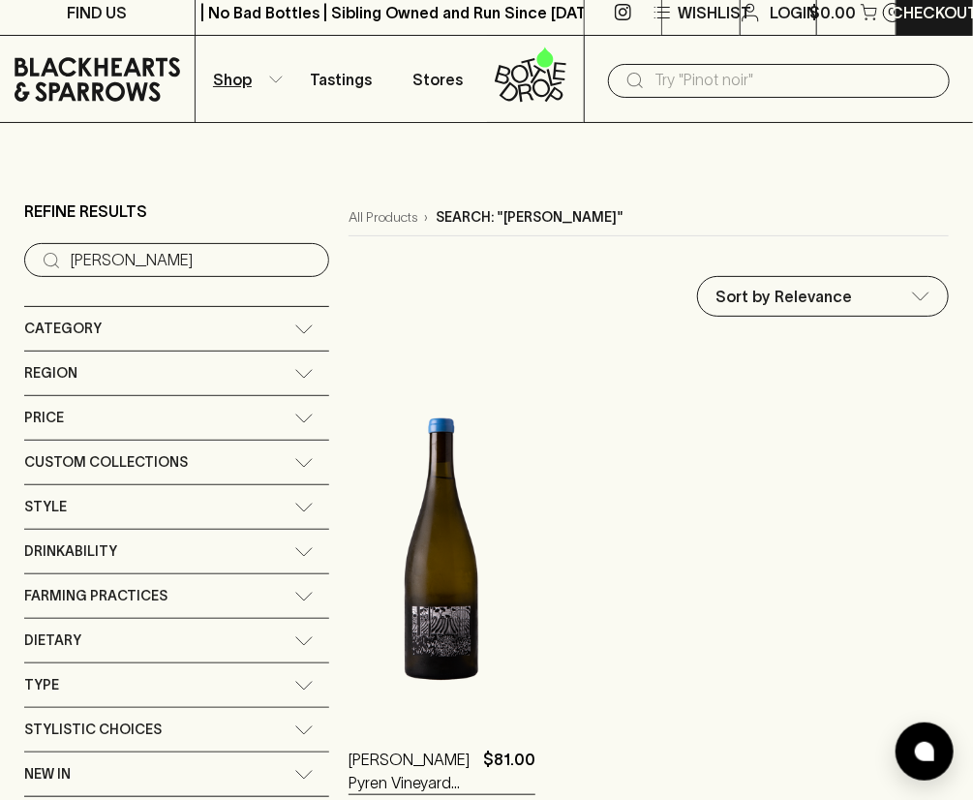
click at [703, 67] on input "text" at bounding box center [794, 80] width 280 height 31
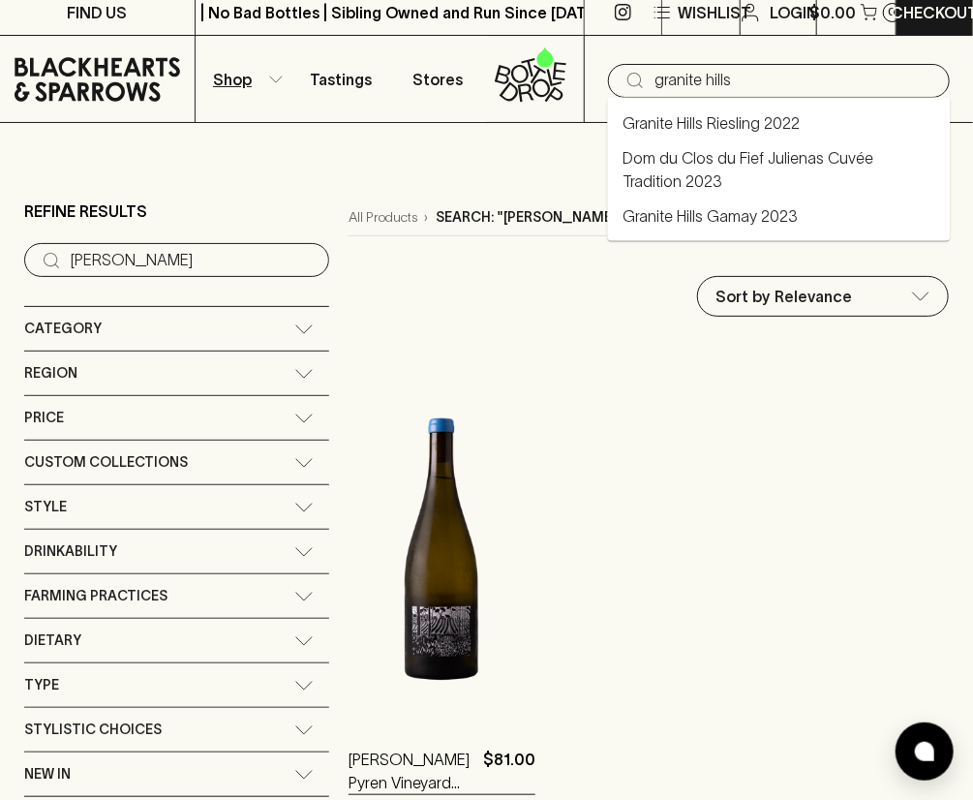
type input "granite hills"
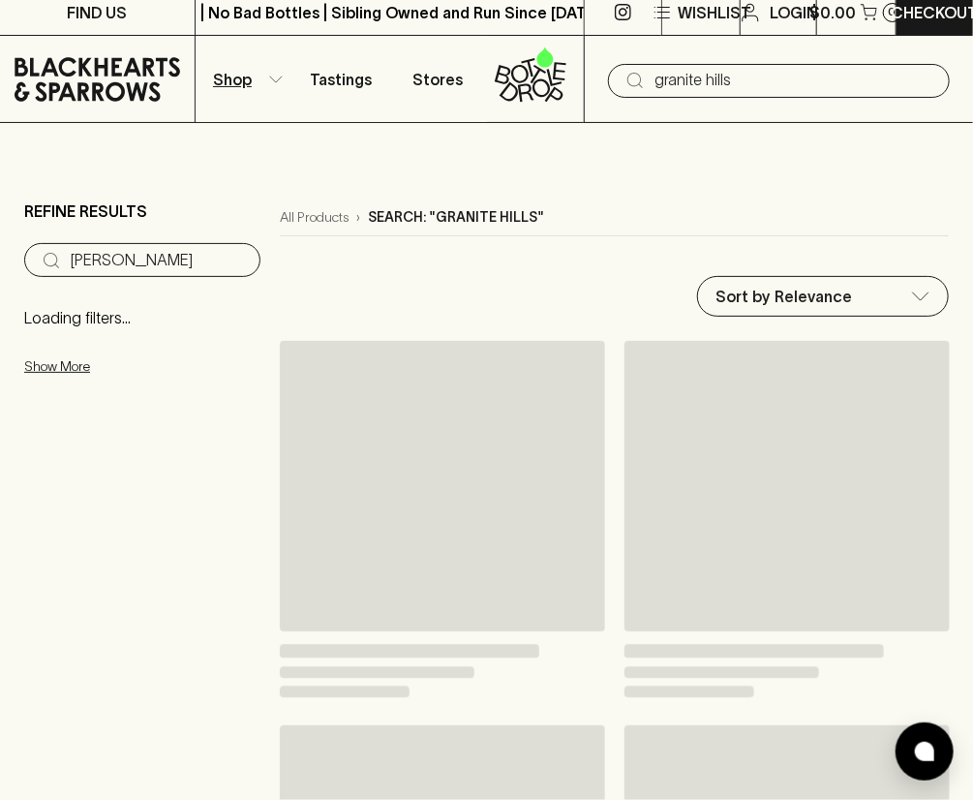
type input "granite hills"
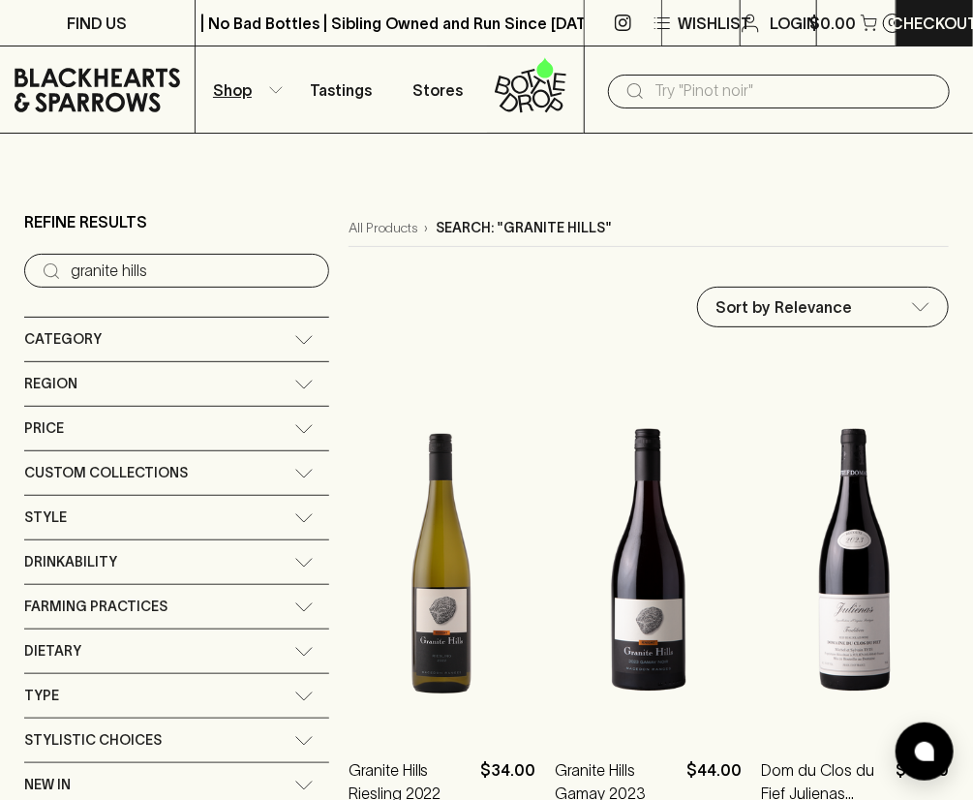
click at [732, 100] on input "text" at bounding box center [794, 91] width 280 height 31
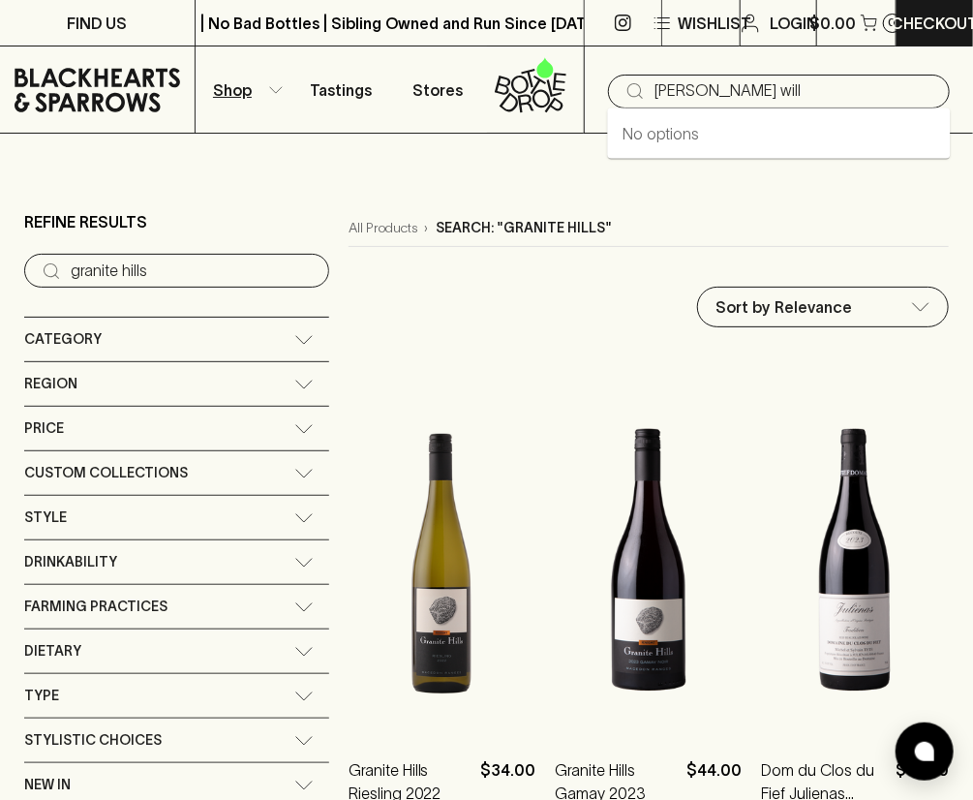
type input "[PERSON_NAME] will"
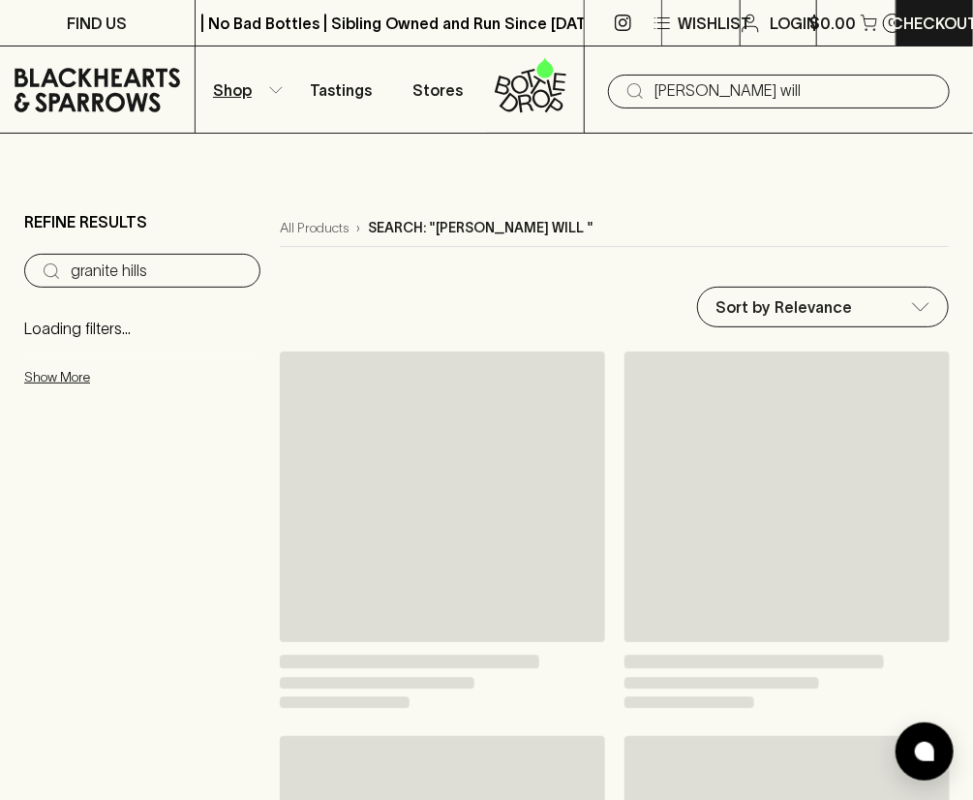
type input "[PERSON_NAME] will"
